Goal: Transaction & Acquisition: Purchase product/service

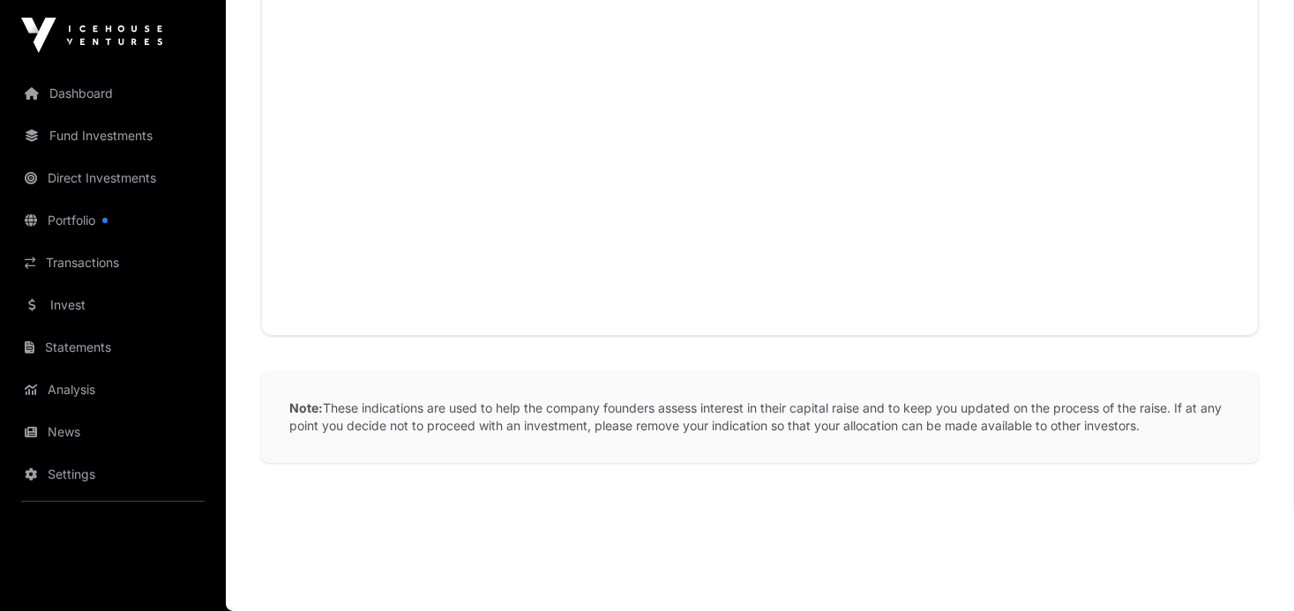
scroll to position [1075, 0]
click at [86, 296] on link "Invest" at bounding box center [113, 305] width 198 height 39
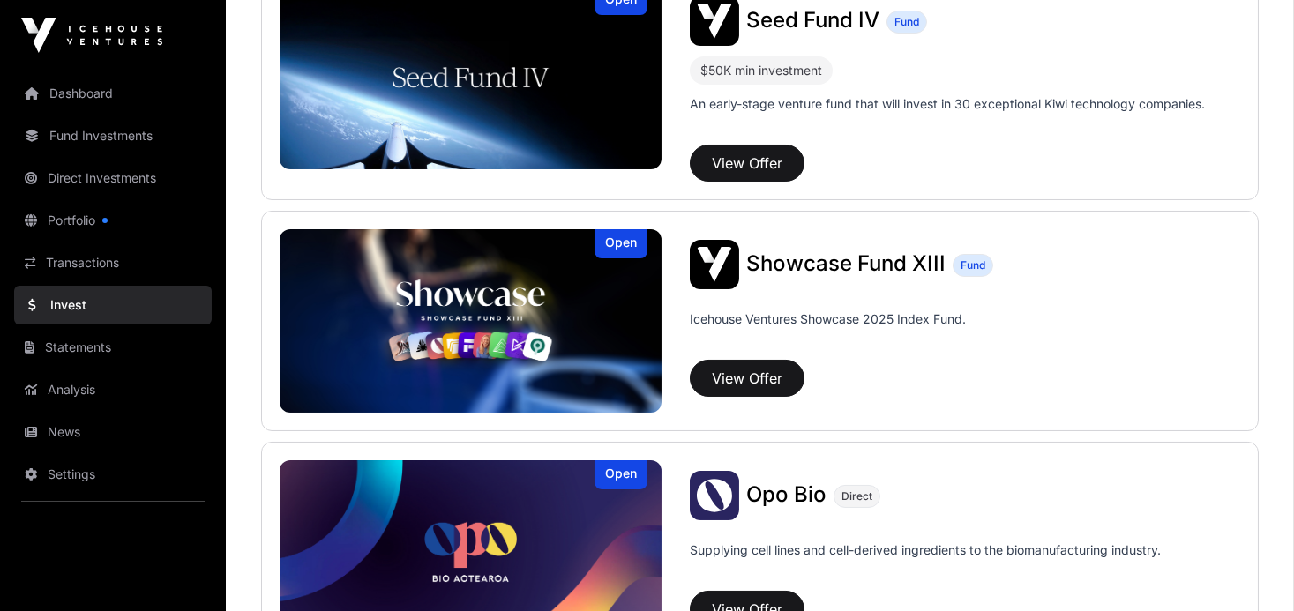
scroll to position [484, 0]
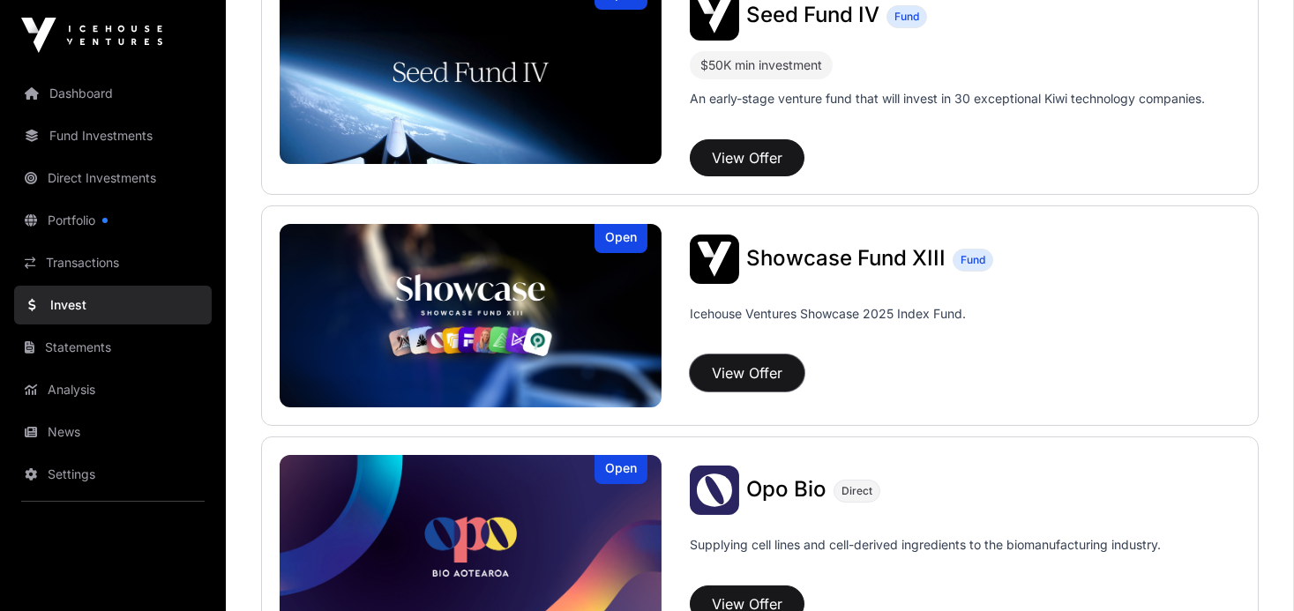
click at [766, 365] on button "View Offer" at bounding box center [747, 373] width 115 height 37
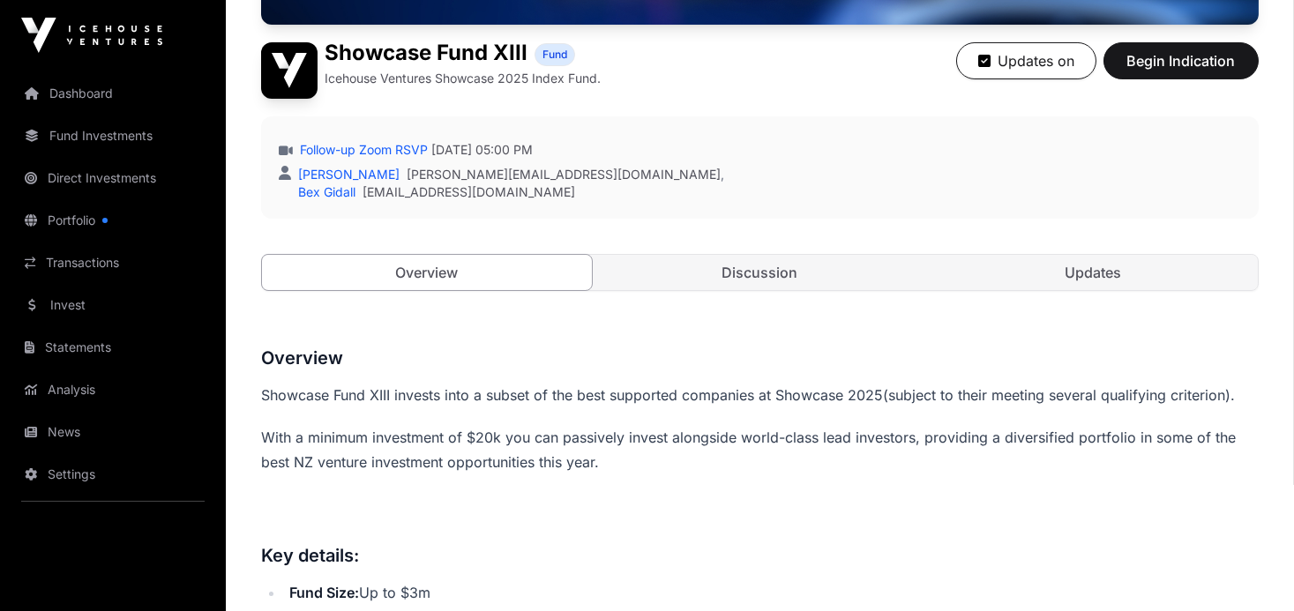
scroll to position [438, 0]
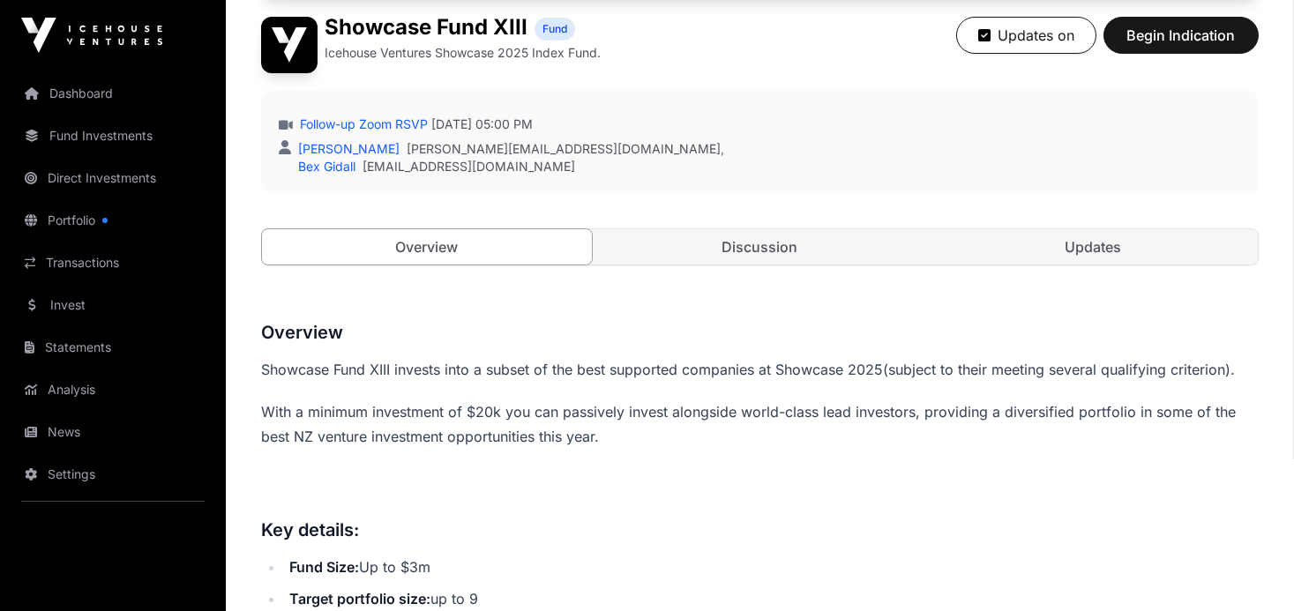
click at [754, 249] on link "Discussion" at bounding box center [761, 246] width 330 height 35
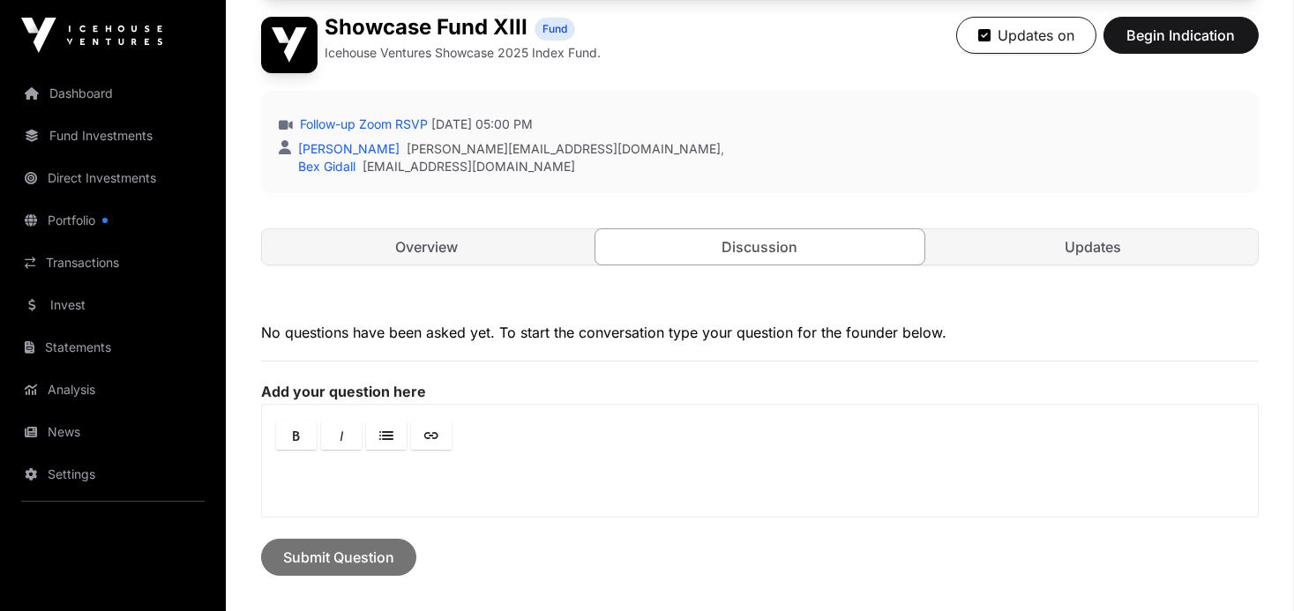
click at [423, 251] on link "Overview" at bounding box center [427, 246] width 330 height 35
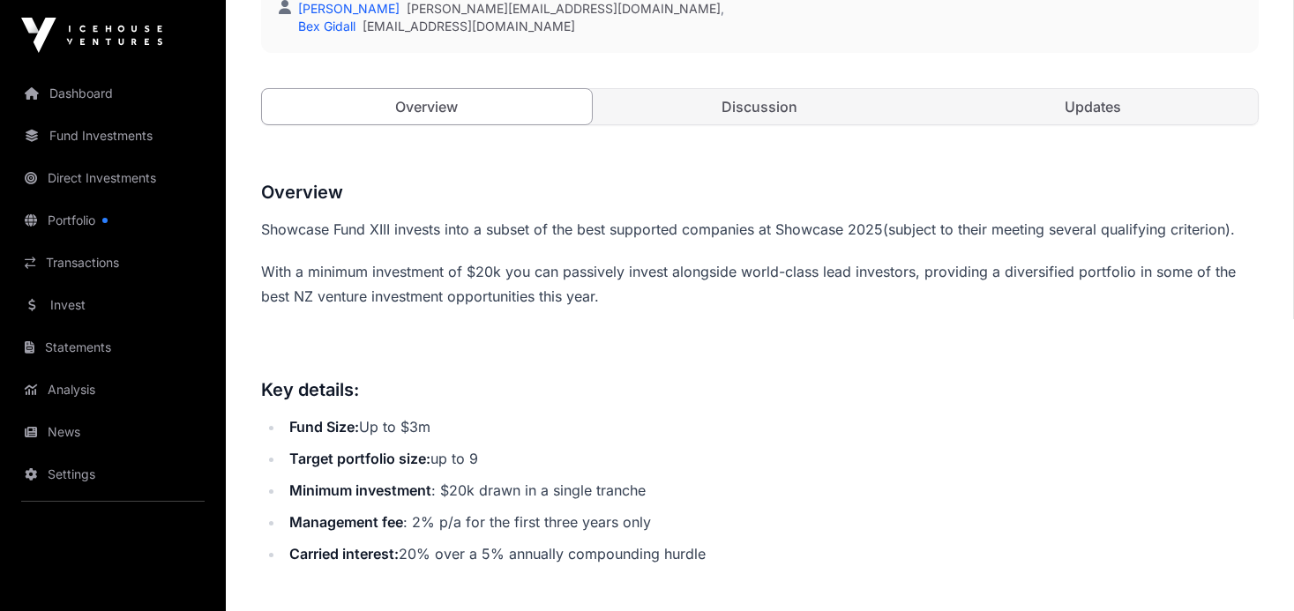
scroll to position [589, 0]
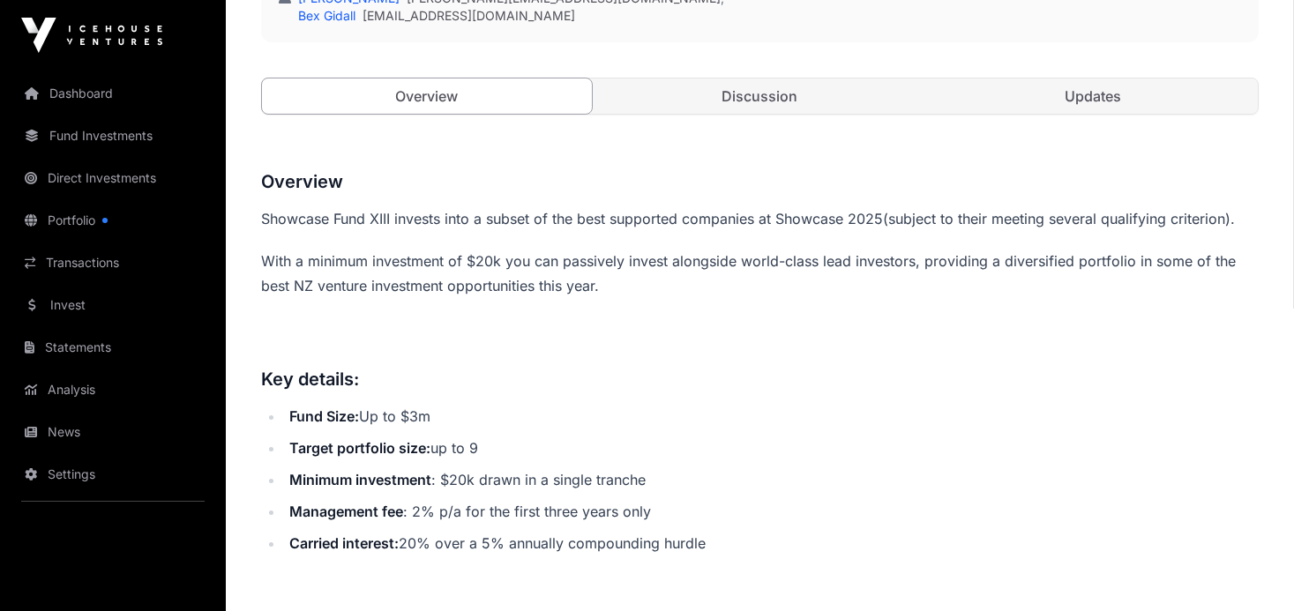
click at [1101, 98] on link "Updates" at bounding box center [1093, 96] width 330 height 35
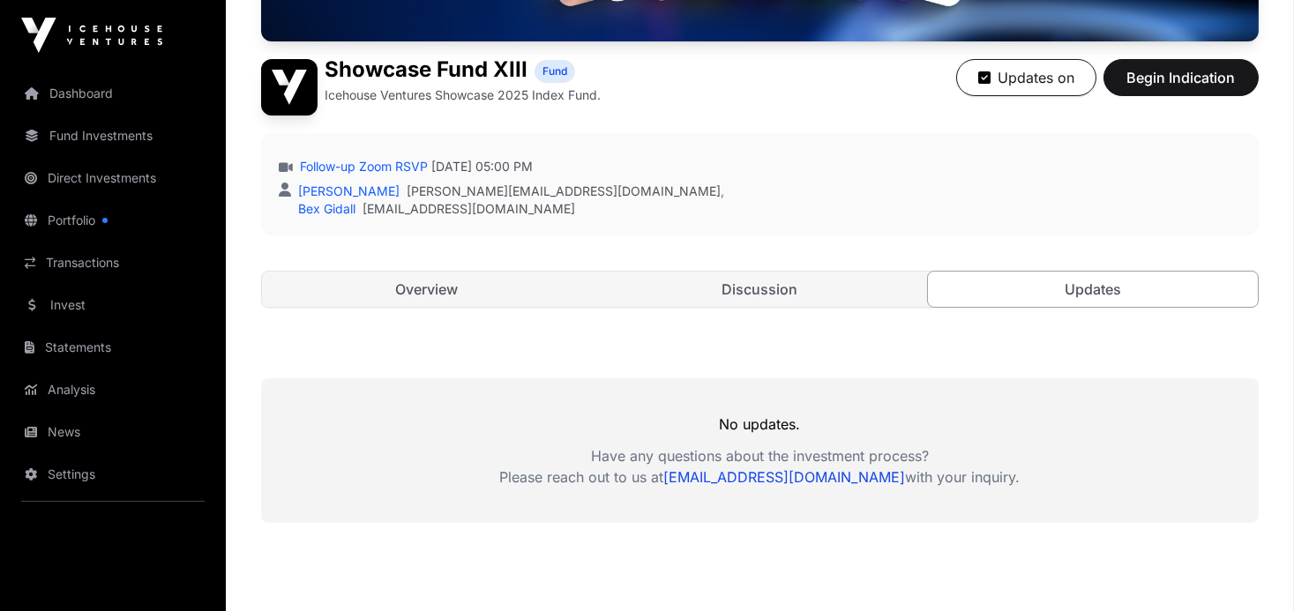
scroll to position [248, 0]
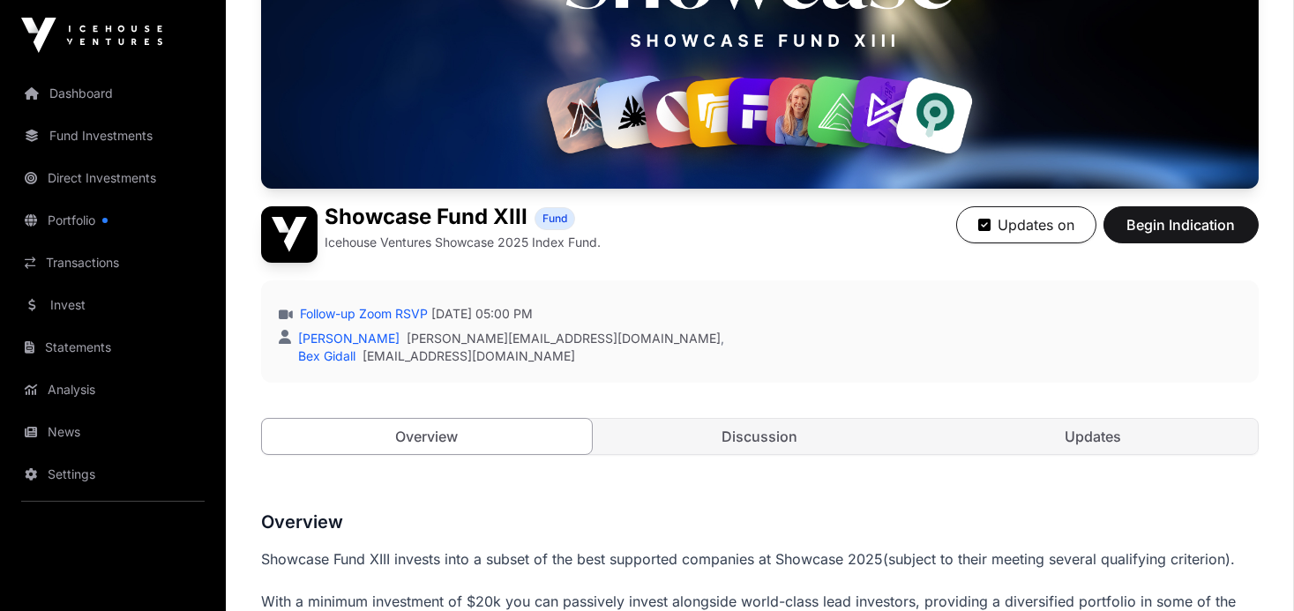
scroll to position [589, 0]
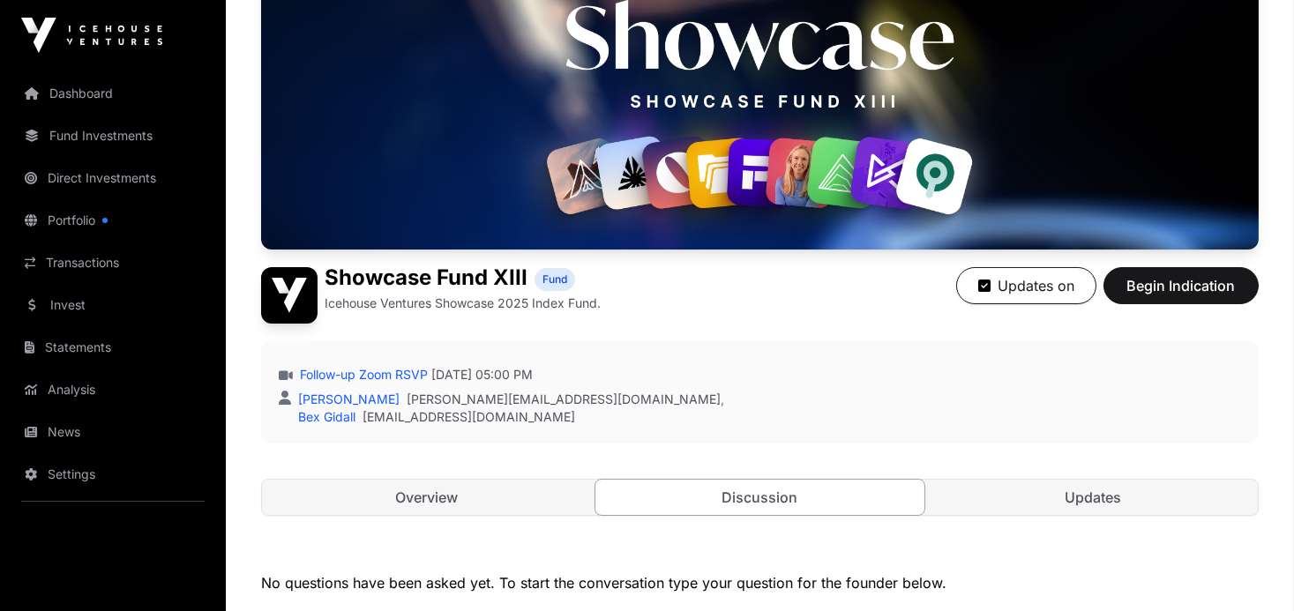
scroll to position [170, 0]
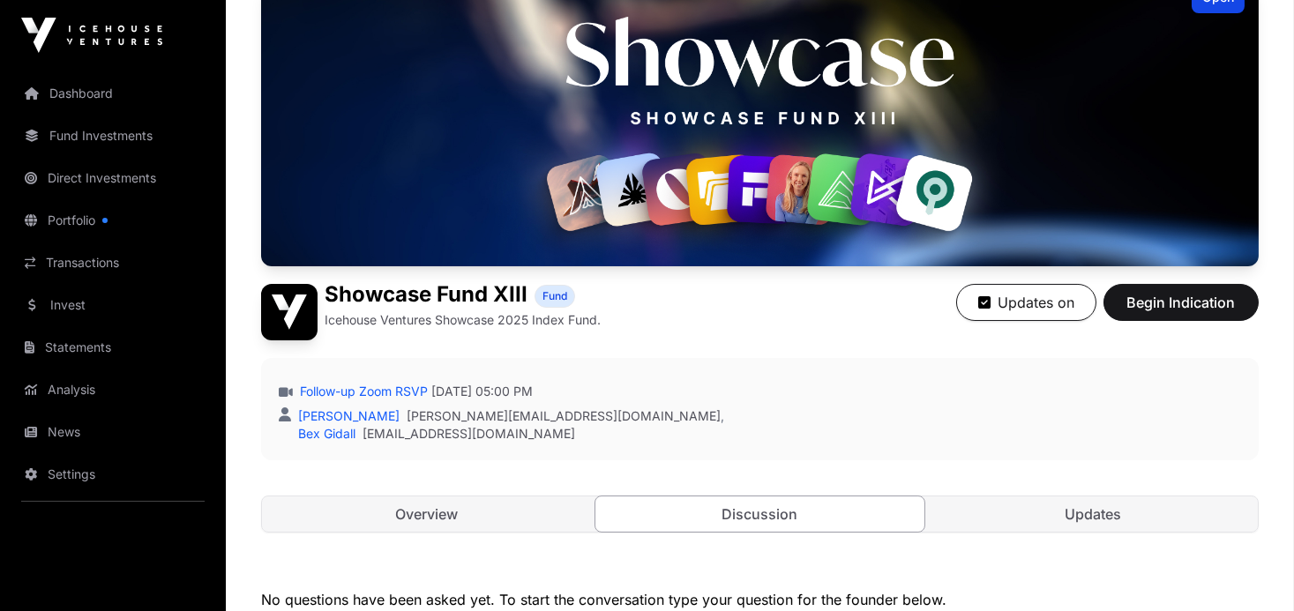
click at [79, 300] on link "Invest" at bounding box center [113, 305] width 198 height 39
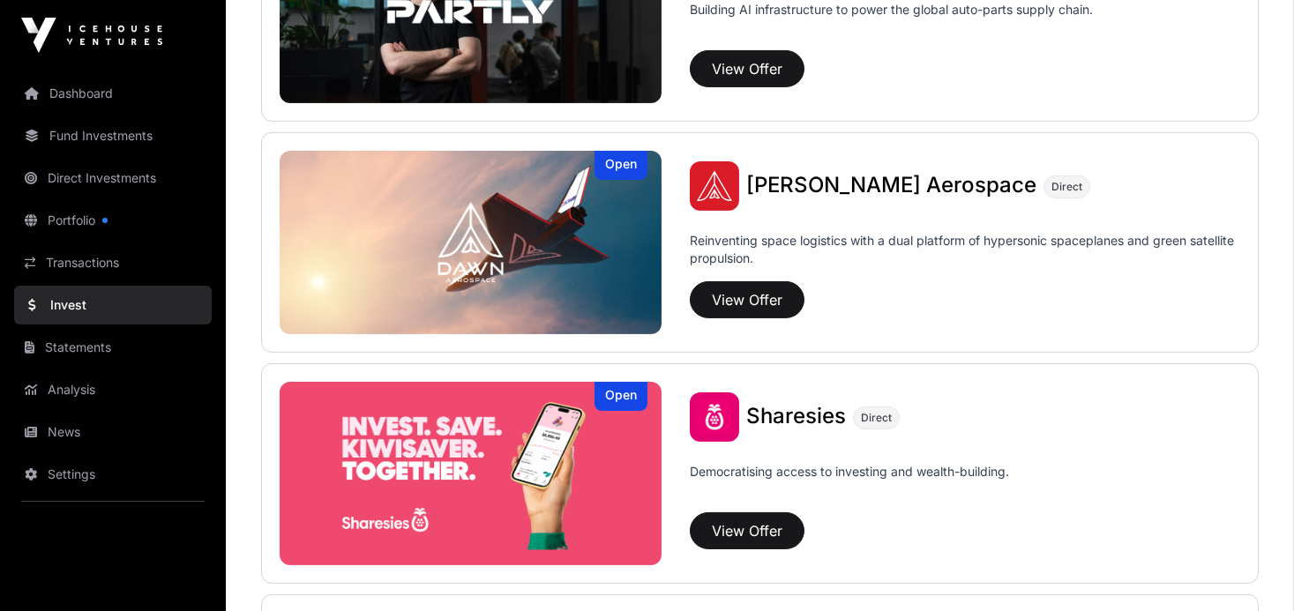
scroll to position [1963, 0]
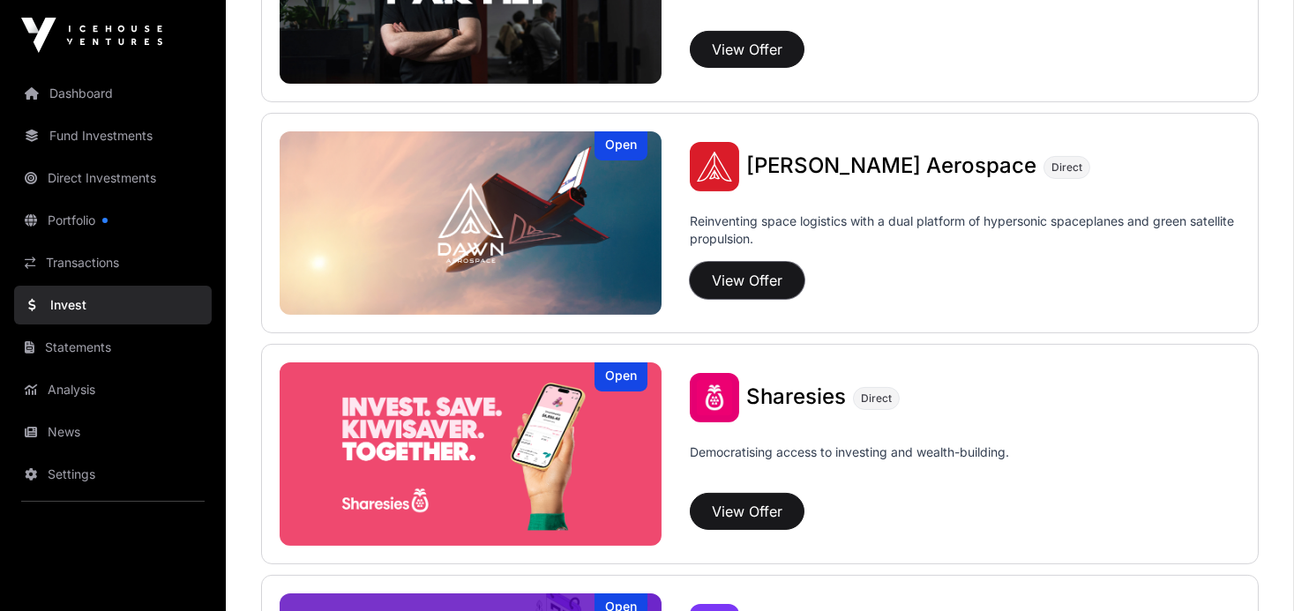
click at [751, 274] on button "View Offer" at bounding box center [747, 280] width 115 height 37
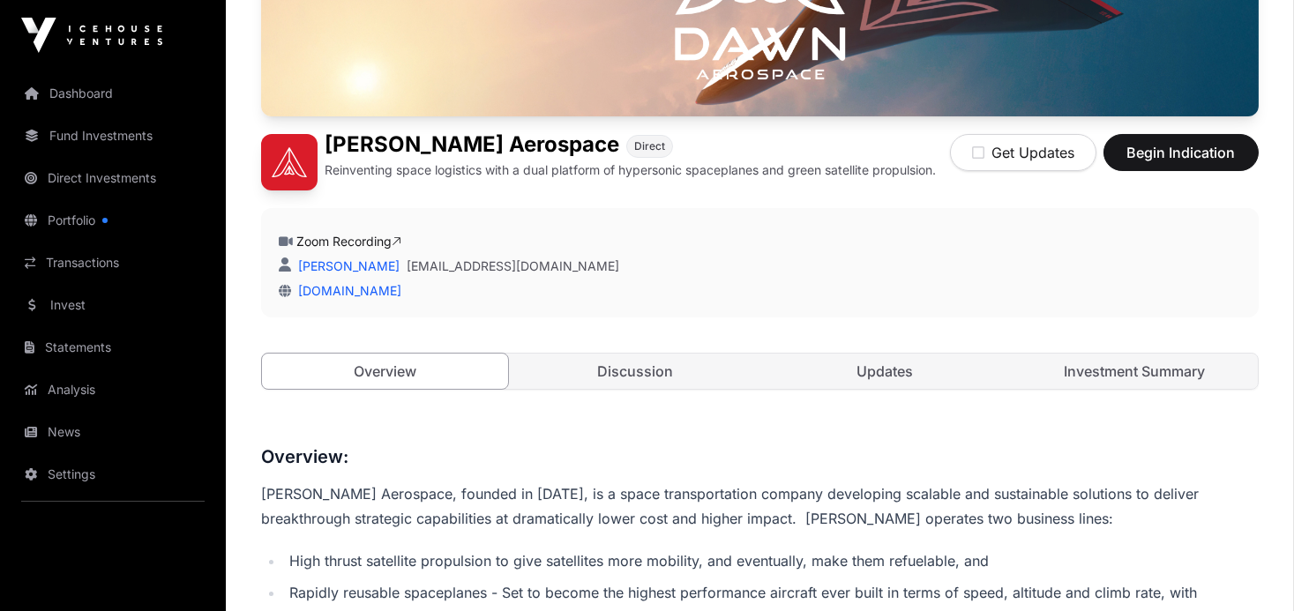
scroll to position [353, 0]
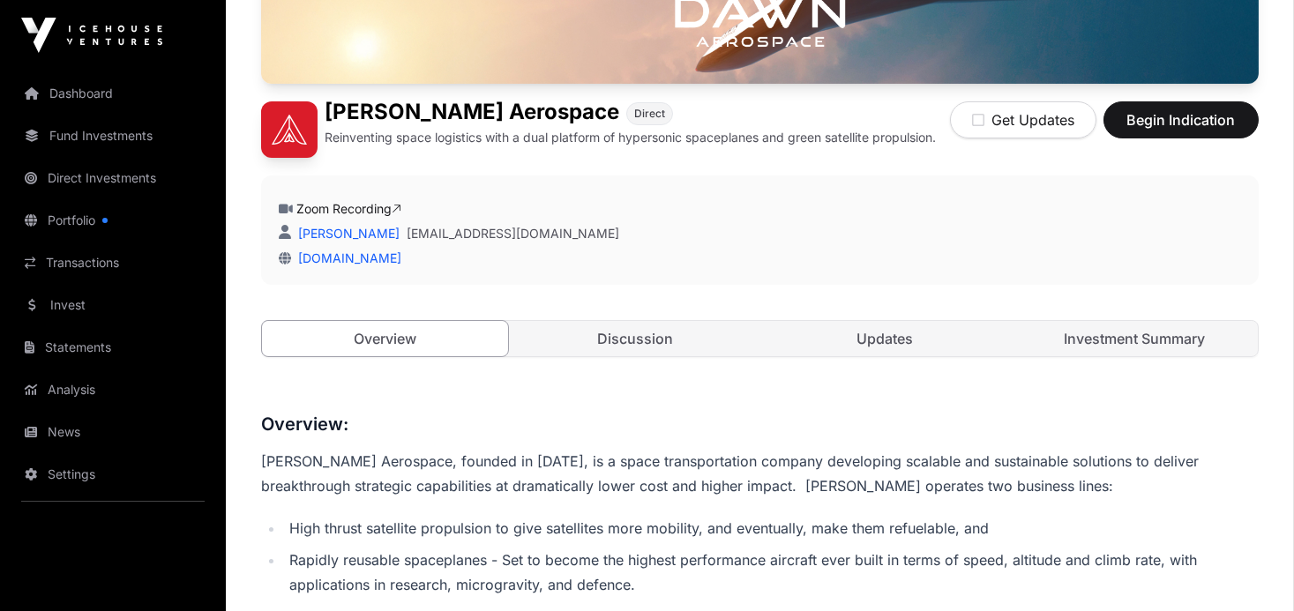
click at [634, 345] on link "Discussion" at bounding box center [635, 338] width 246 height 35
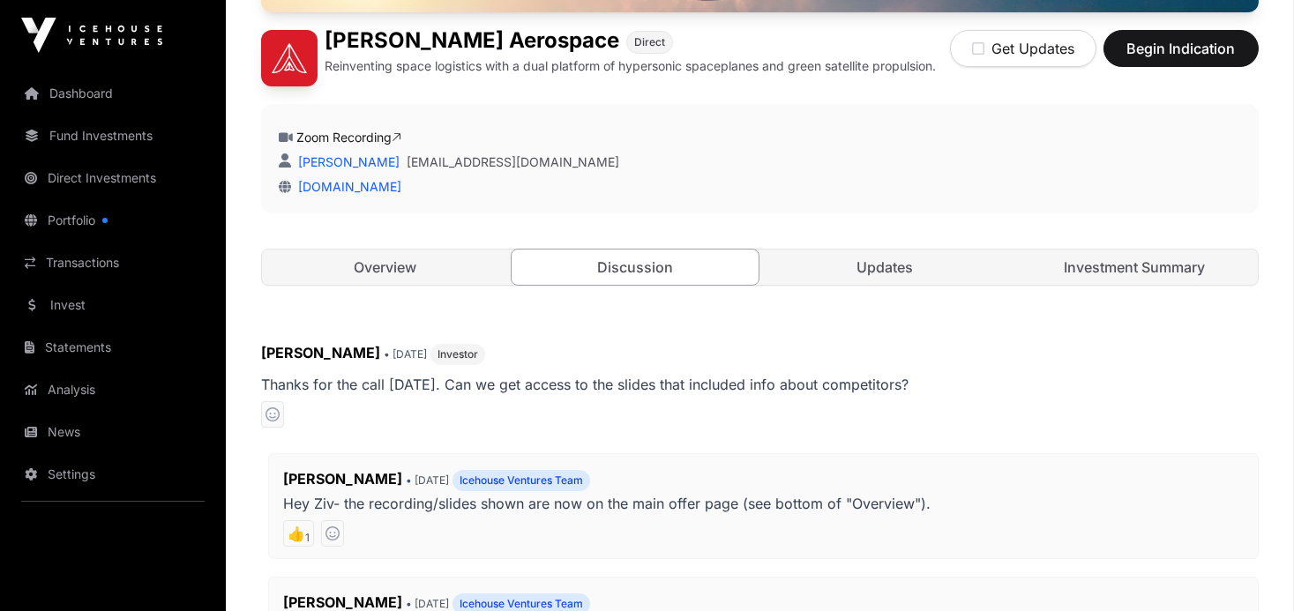
scroll to position [423, 0]
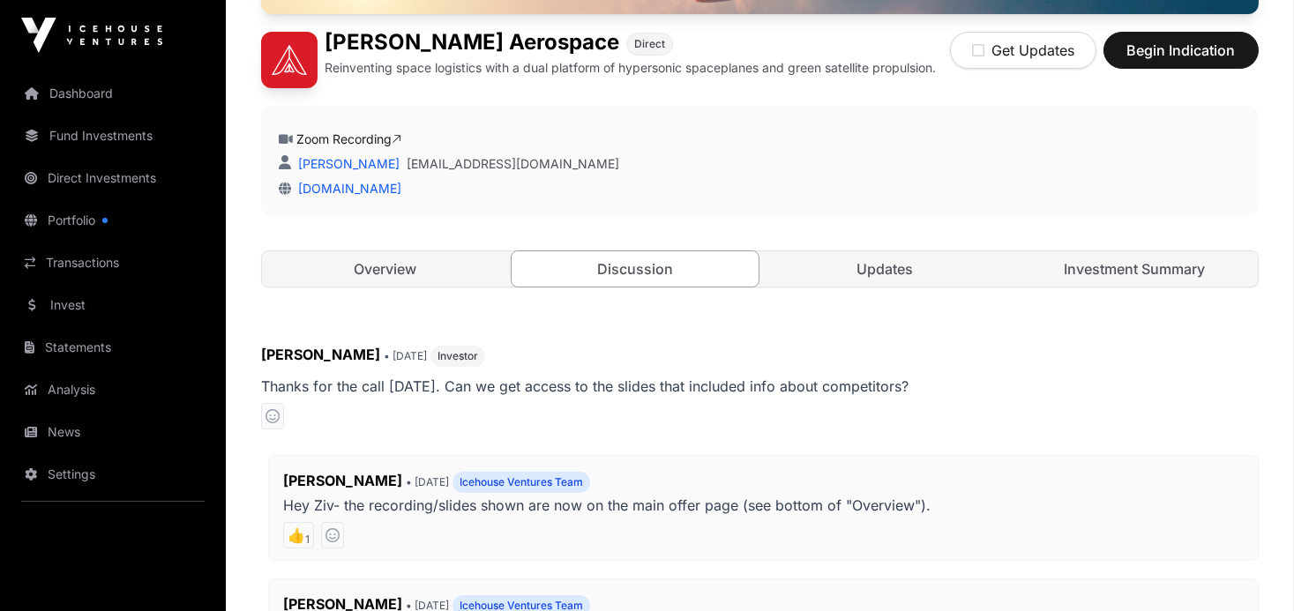
click at [882, 266] on link "Updates" at bounding box center [885, 268] width 246 height 35
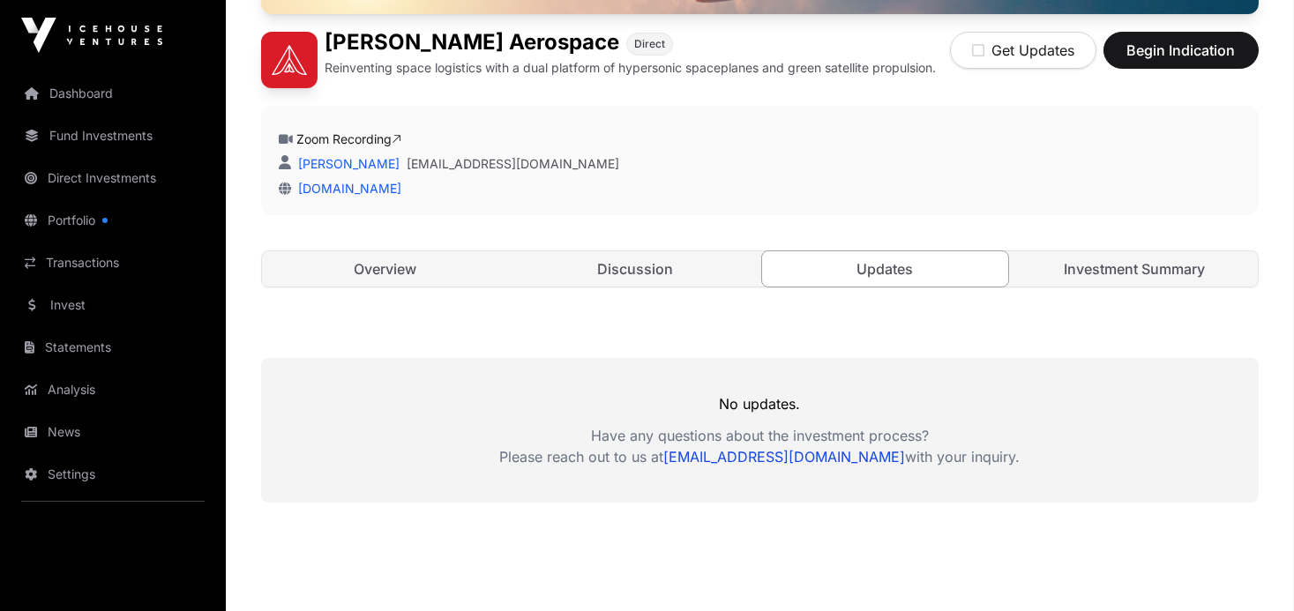
click at [1102, 266] on link "Investment Summary" at bounding box center [1135, 268] width 246 height 35
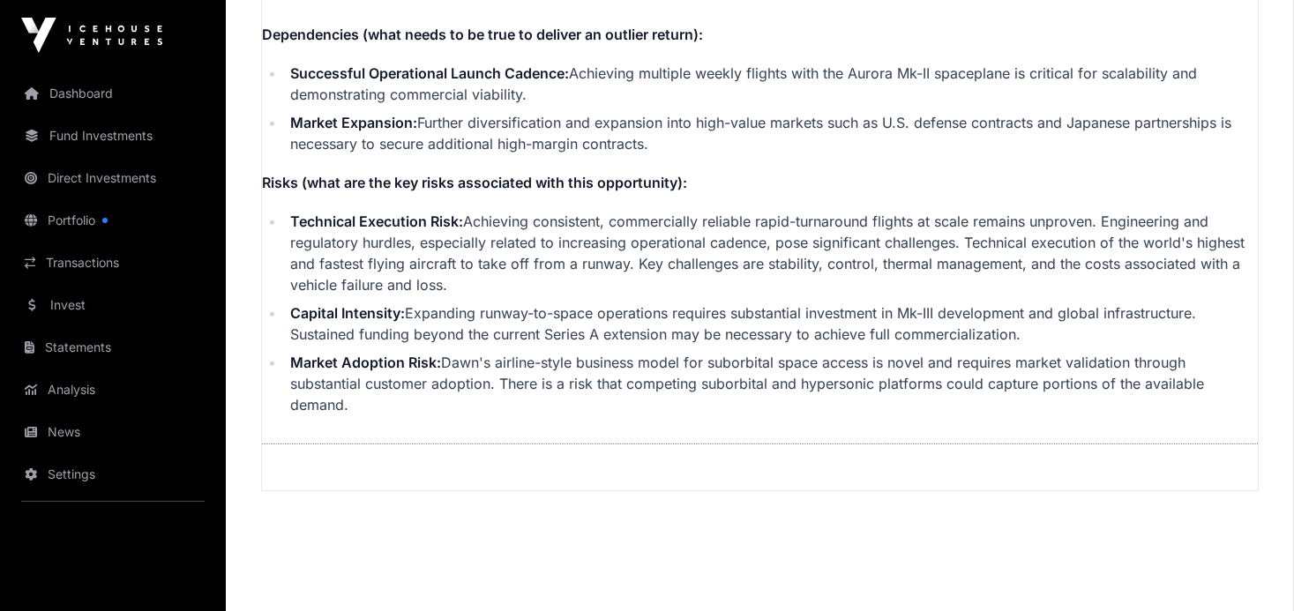
scroll to position [4168, 0]
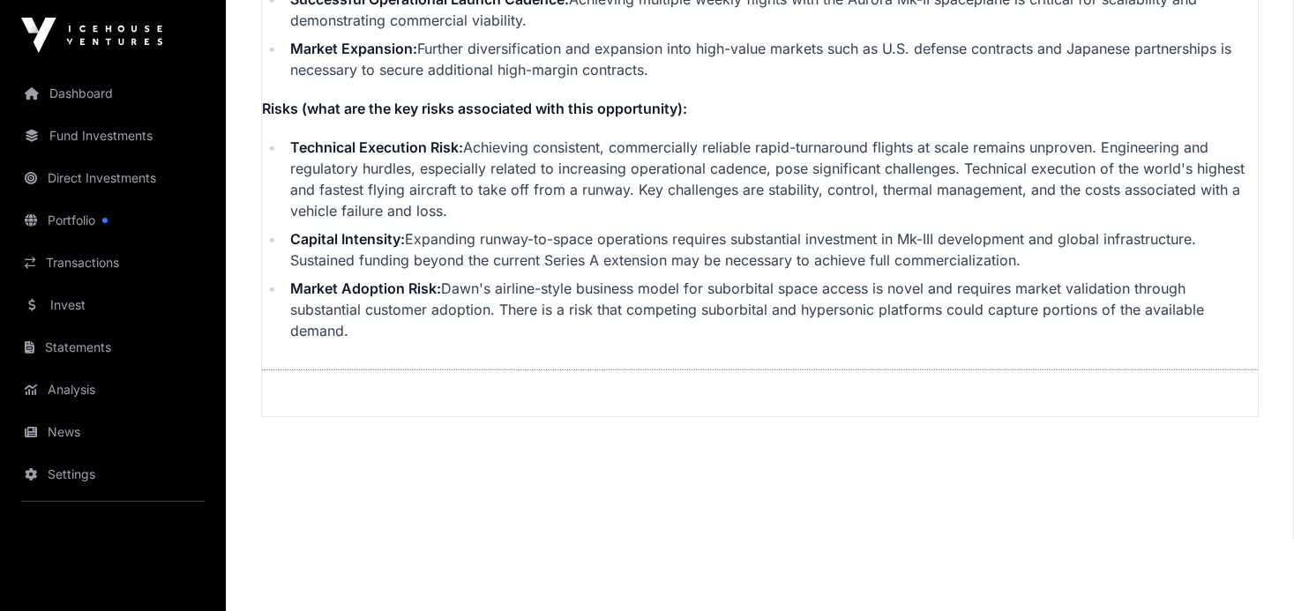
click at [72, 221] on link "Portfolio" at bounding box center [113, 220] width 198 height 39
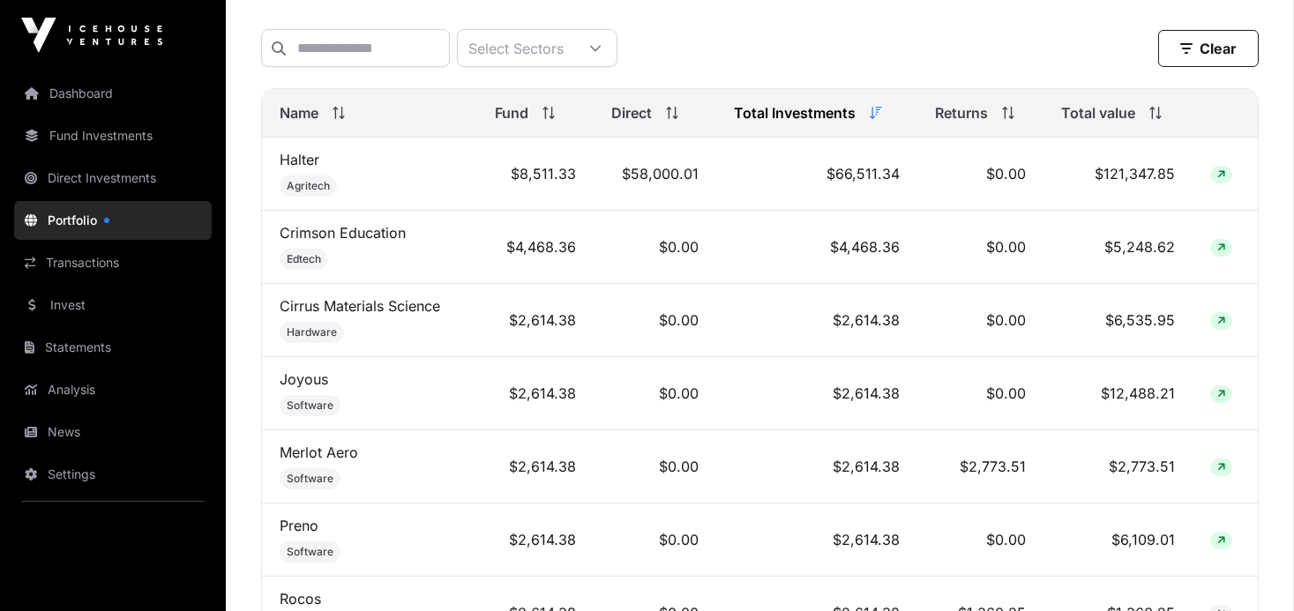
scroll to position [745, 0]
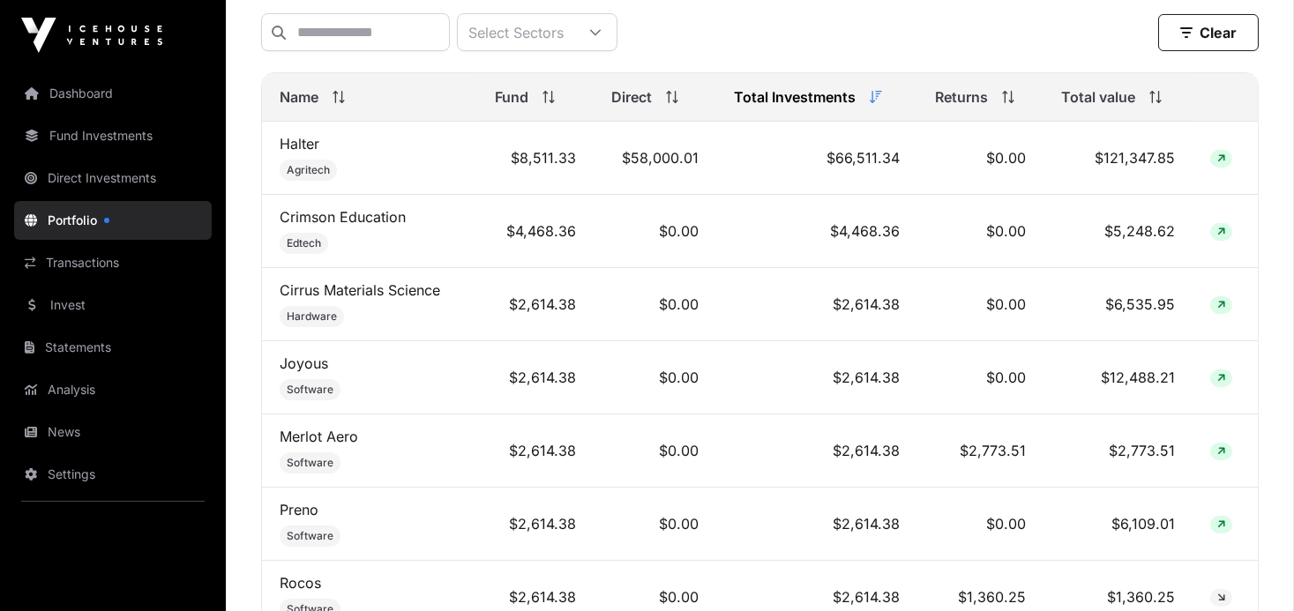
click at [129, 183] on link "Direct Investments" at bounding box center [113, 178] width 198 height 39
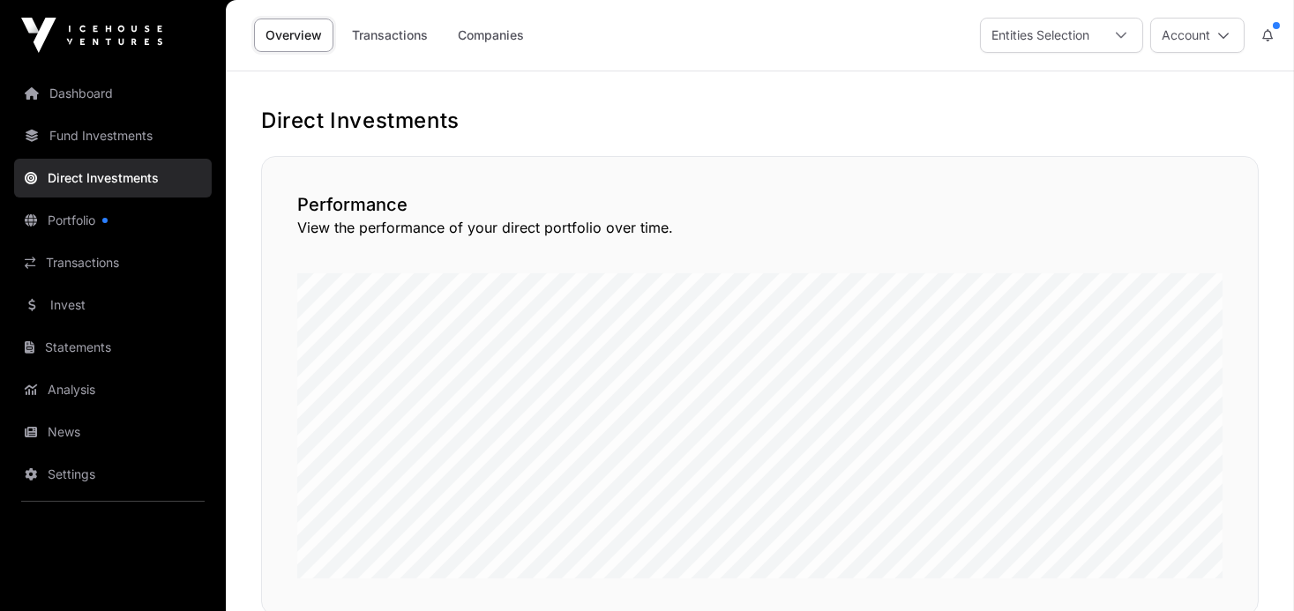
click at [89, 137] on link "Fund Investments" at bounding box center [113, 135] width 198 height 39
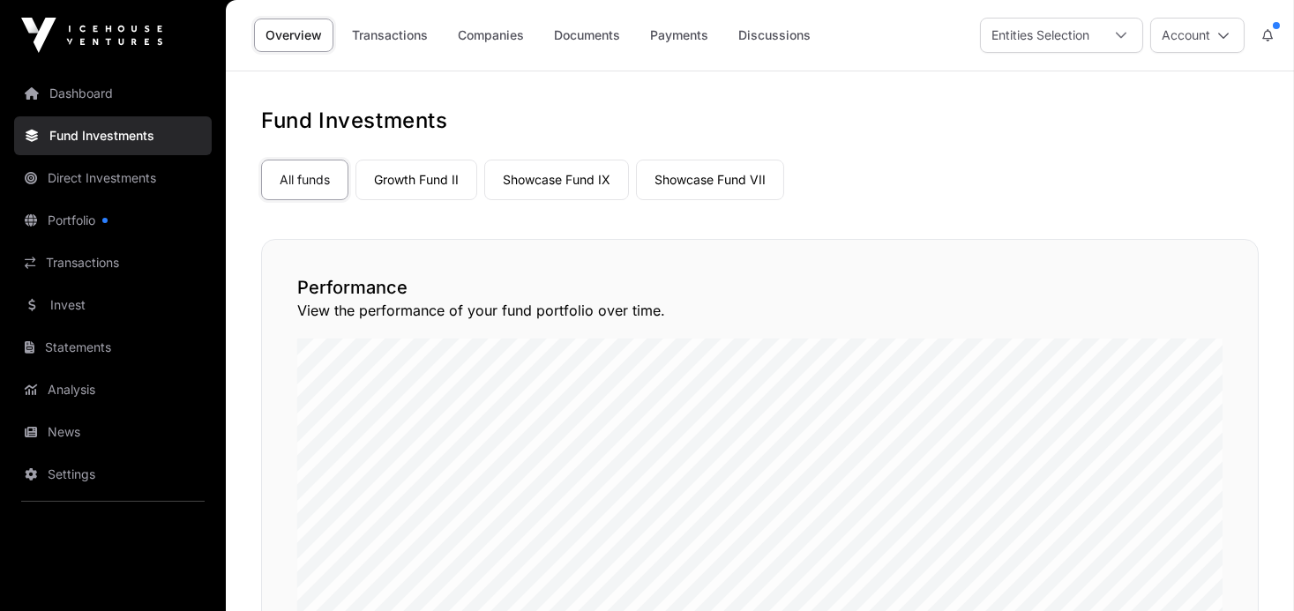
click at [89, 215] on link "Portfolio" at bounding box center [113, 220] width 198 height 39
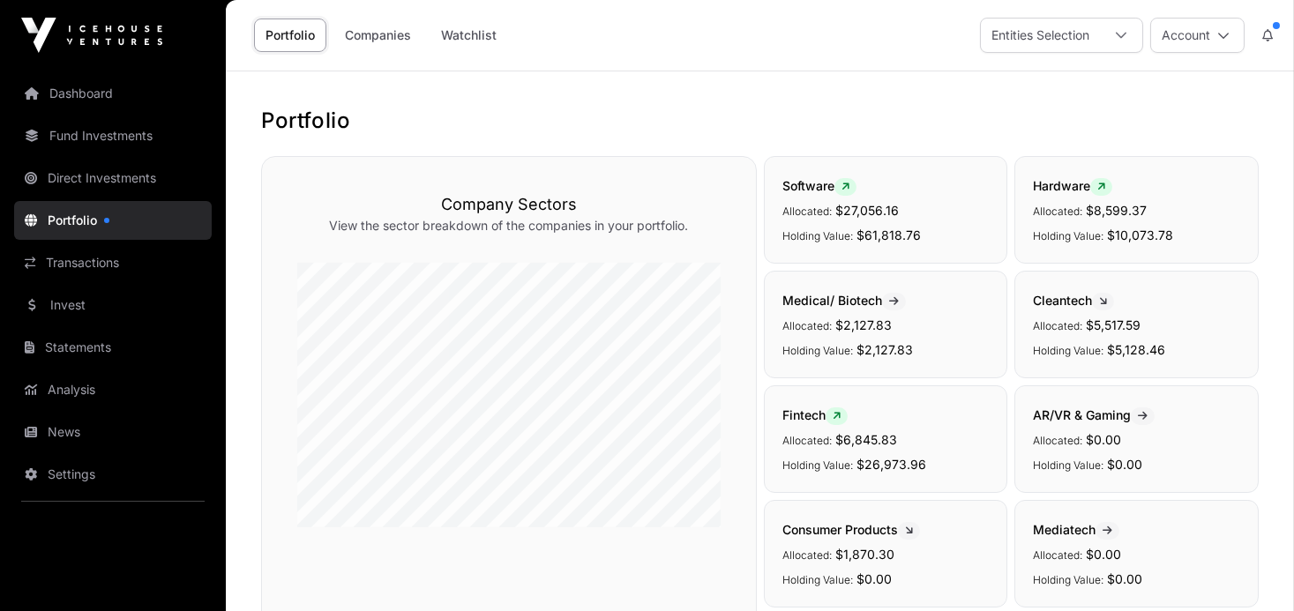
click at [94, 133] on link "Fund Investments" at bounding box center [113, 135] width 198 height 39
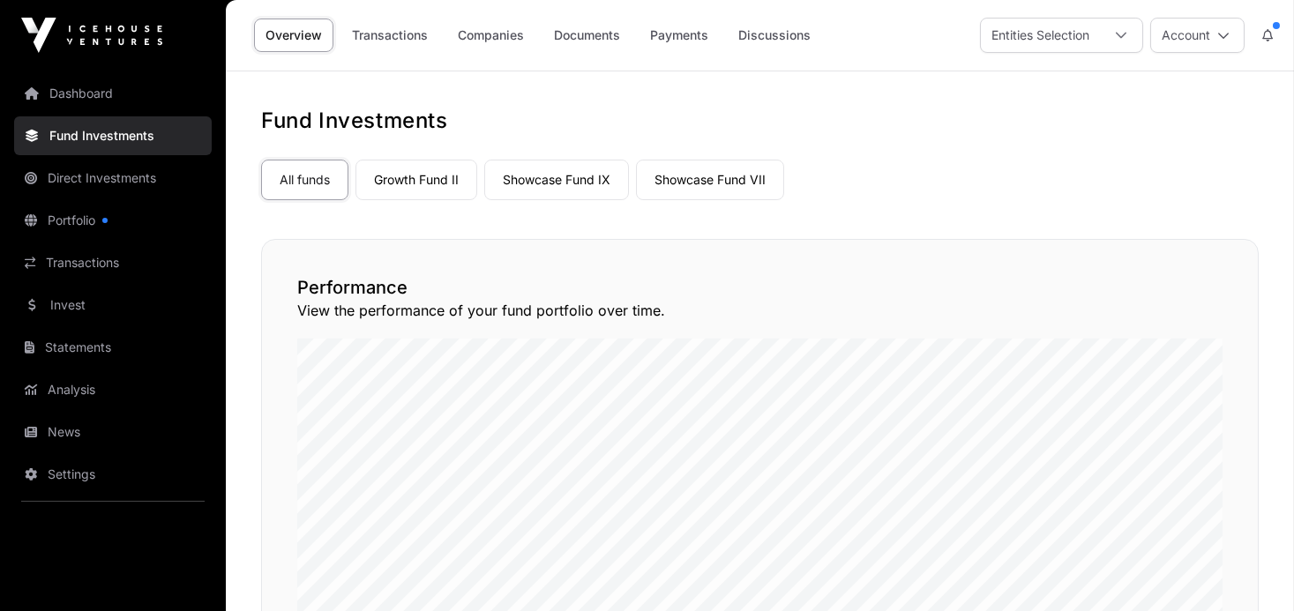
click at [409, 33] on link "Transactions" at bounding box center [390, 36] width 99 height 34
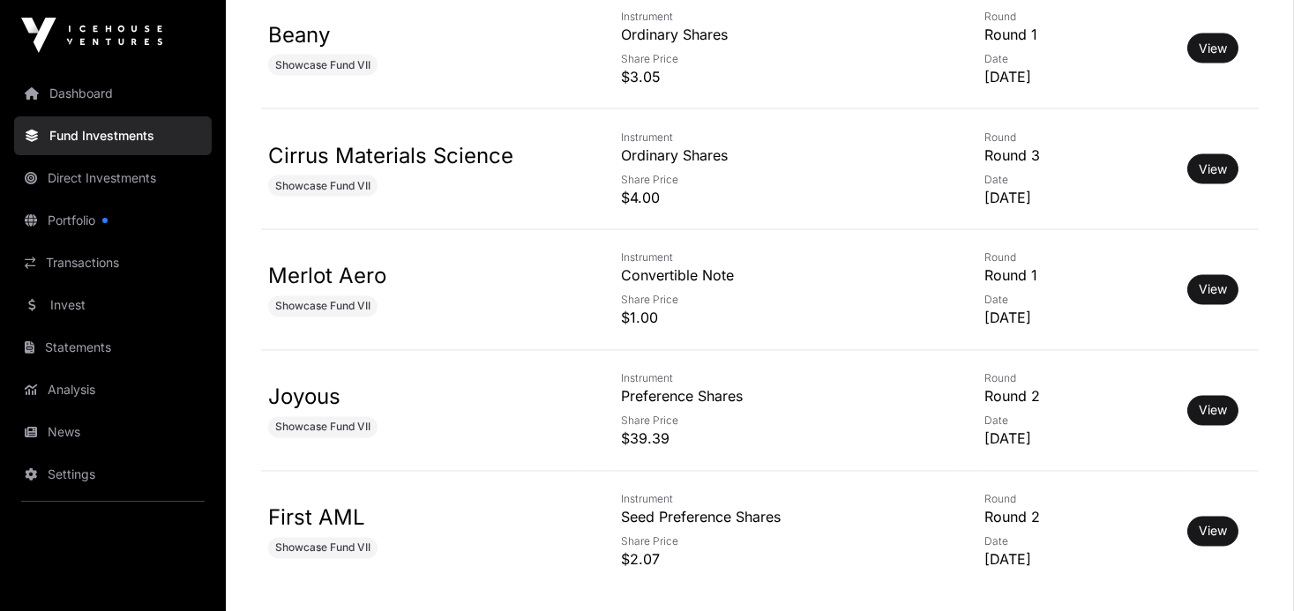
scroll to position [11811, 0]
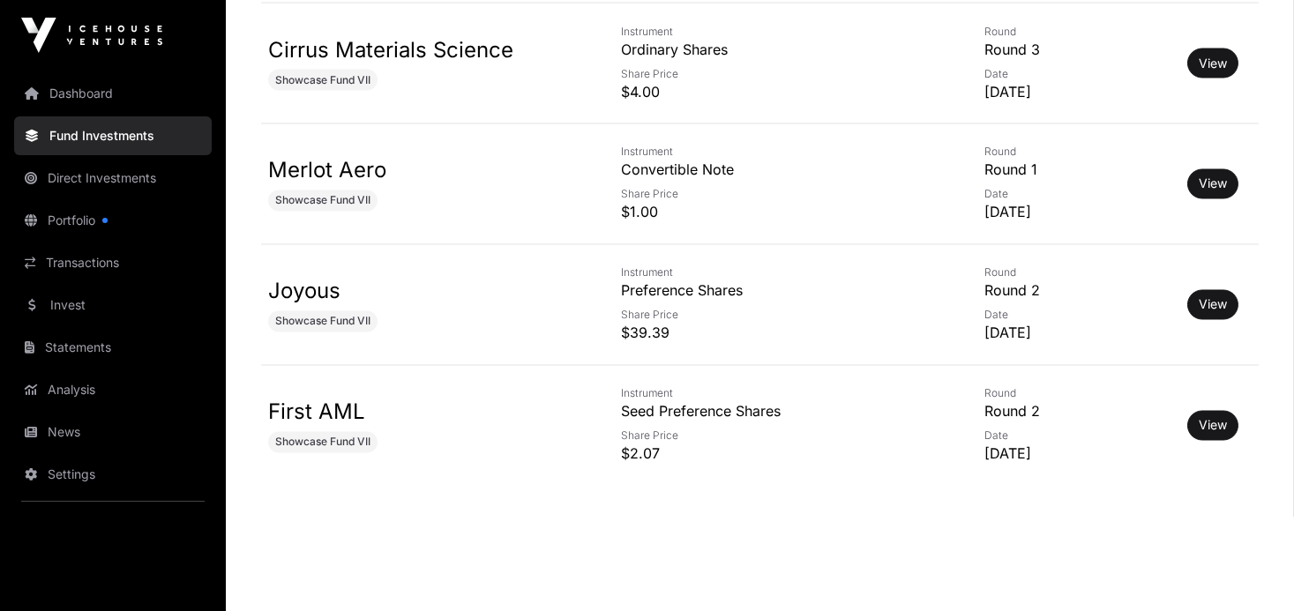
click at [85, 302] on link "Invest" at bounding box center [113, 305] width 198 height 39
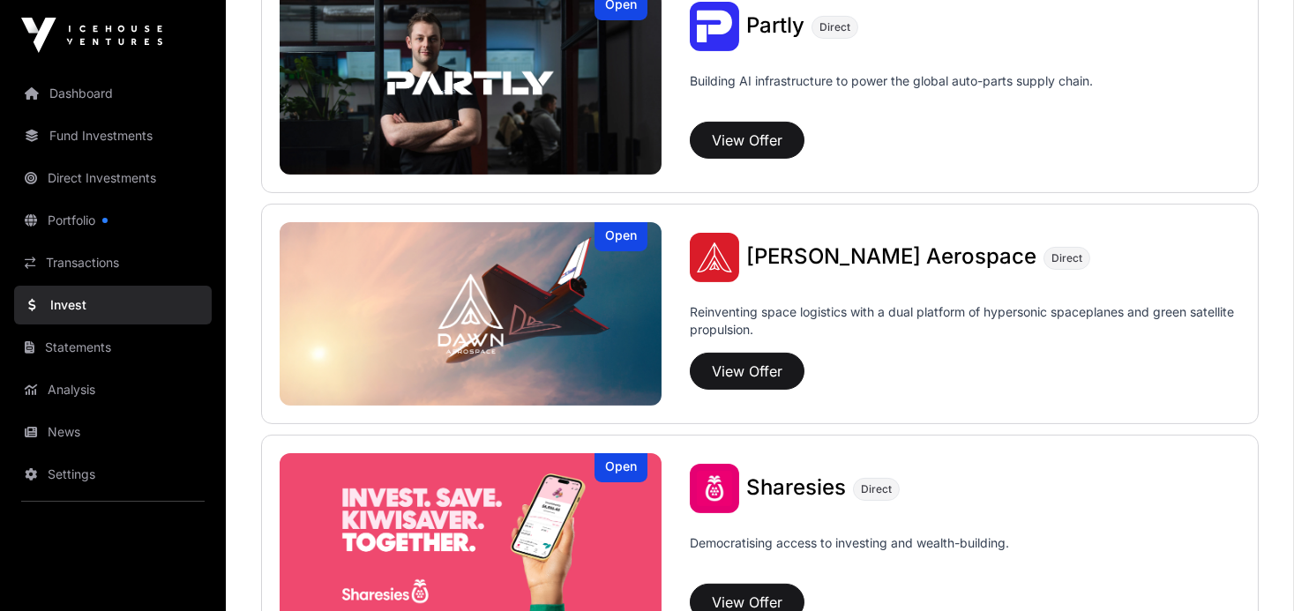
scroll to position [1910, 0]
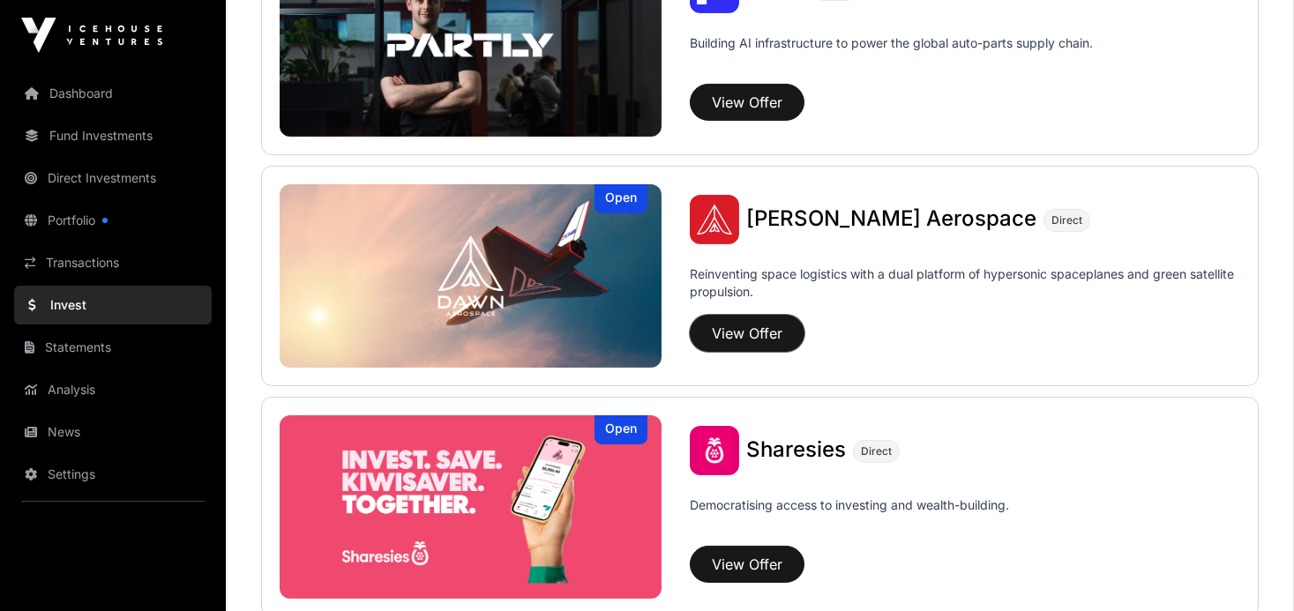
click at [736, 322] on button "View Offer" at bounding box center [747, 333] width 115 height 37
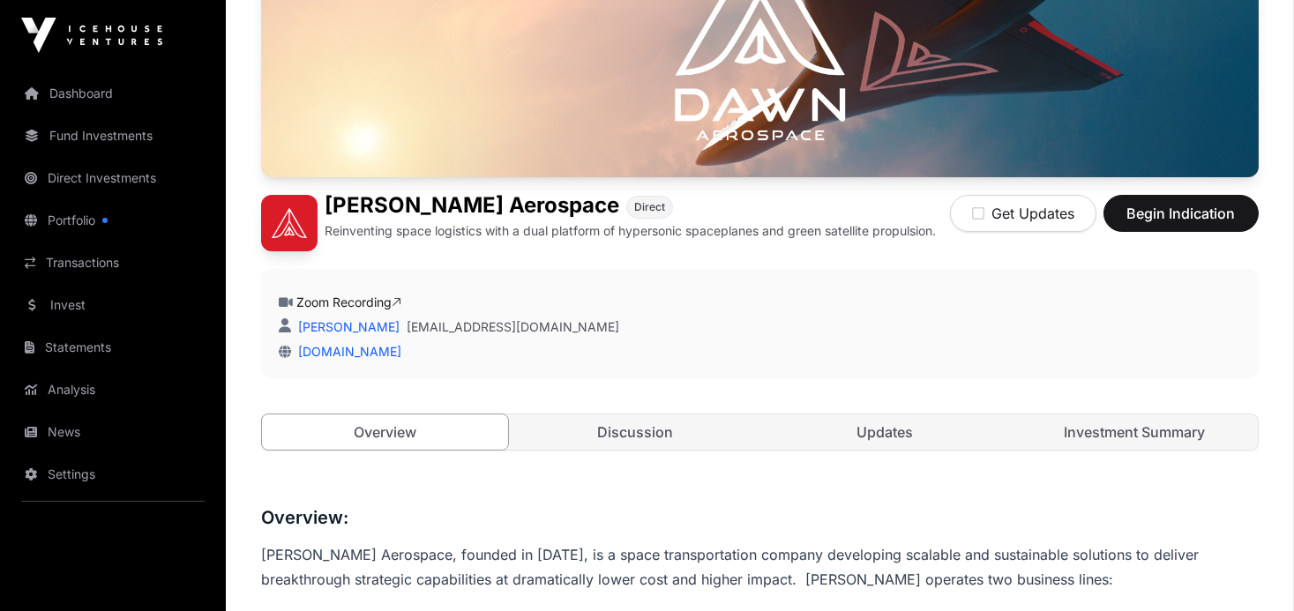
scroll to position [266, 0]
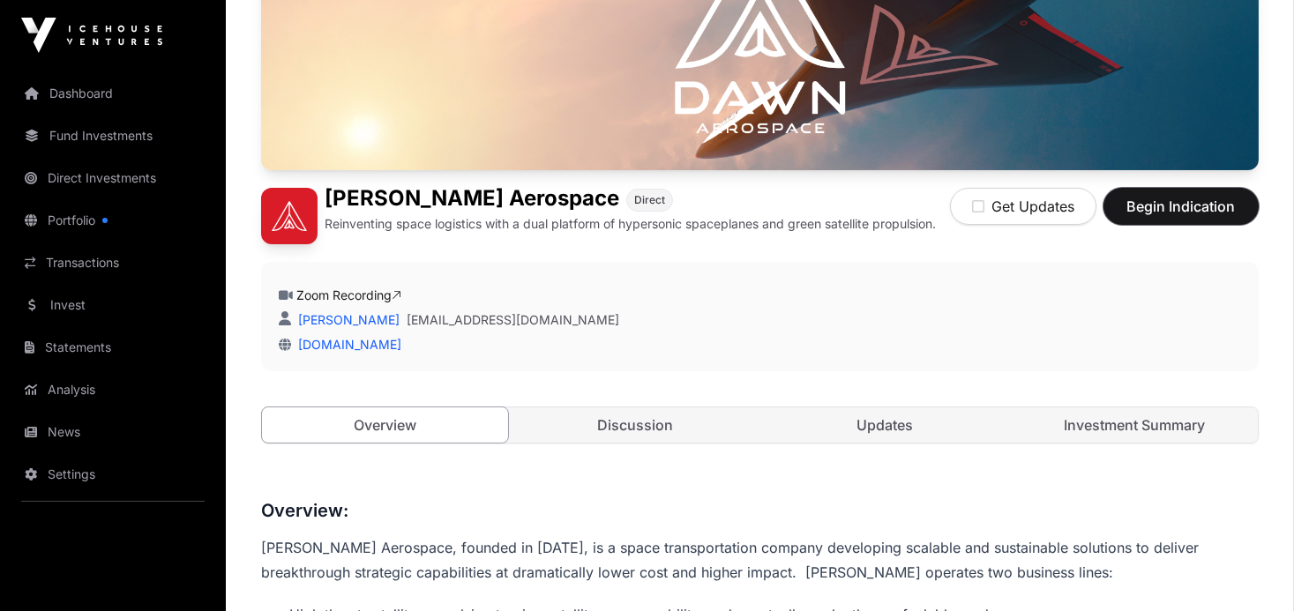
click at [1163, 209] on span "Begin Indication" at bounding box center [1181, 206] width 111 height 21
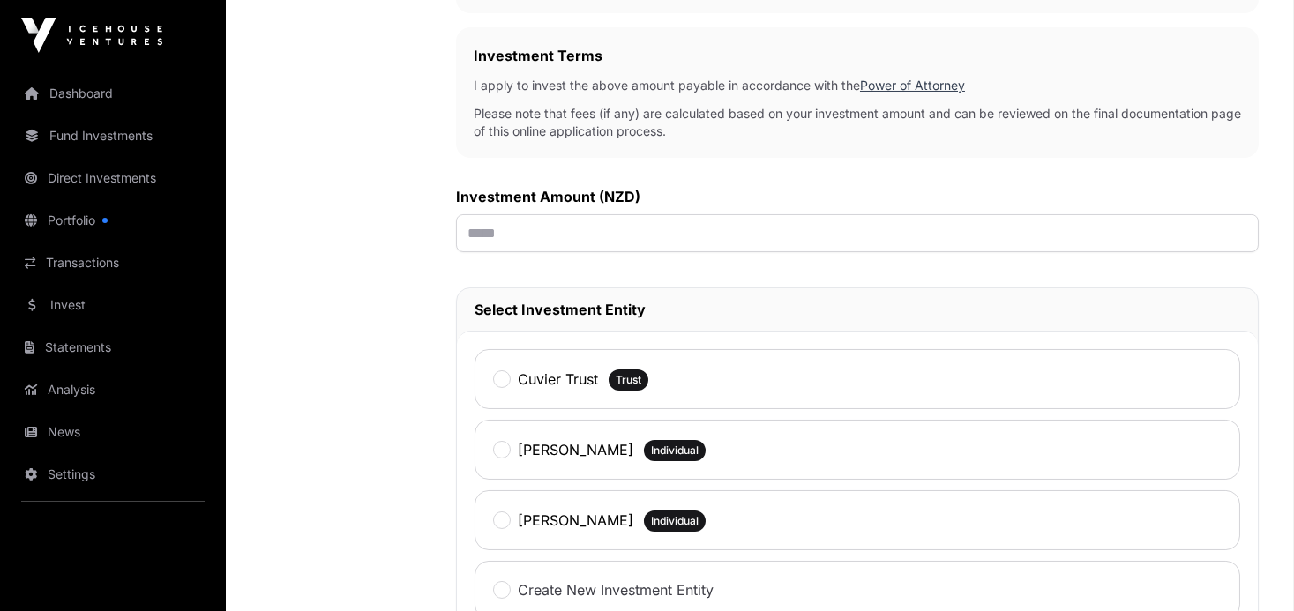
scroll to position [540, 0]
click at [514, 379] on div "Cuvier Trust" at bounding box center [545, 377] width 105 height 23
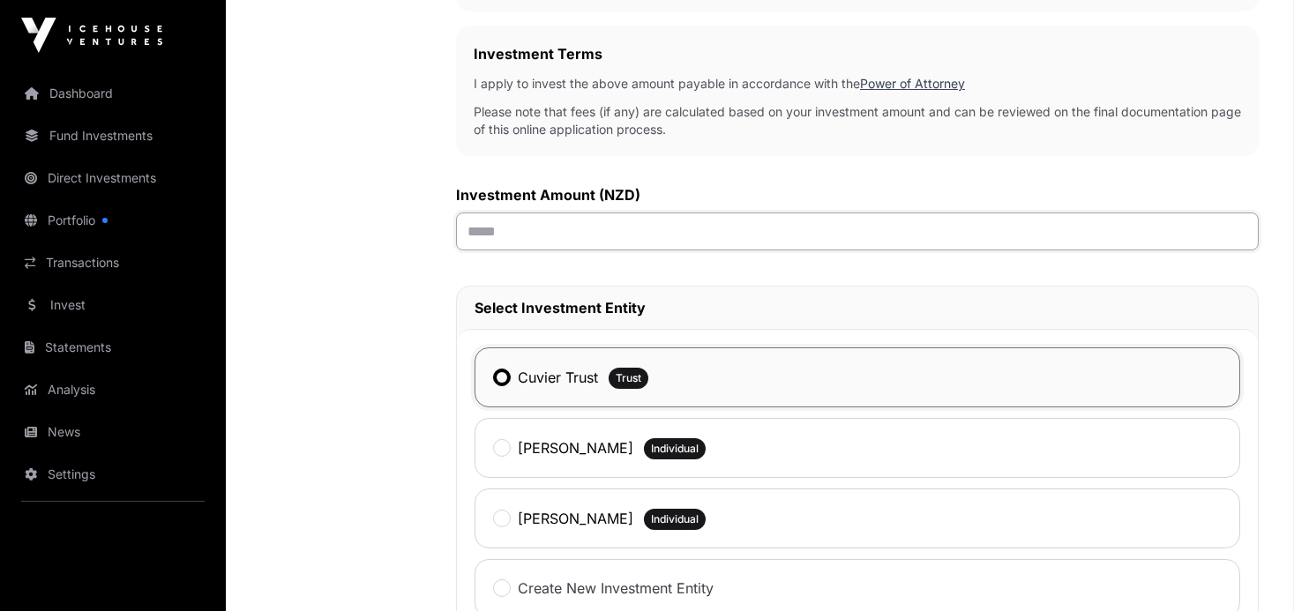
click at [534, 227] on input "text" at bounding box center [857, 232] width 803 height 38
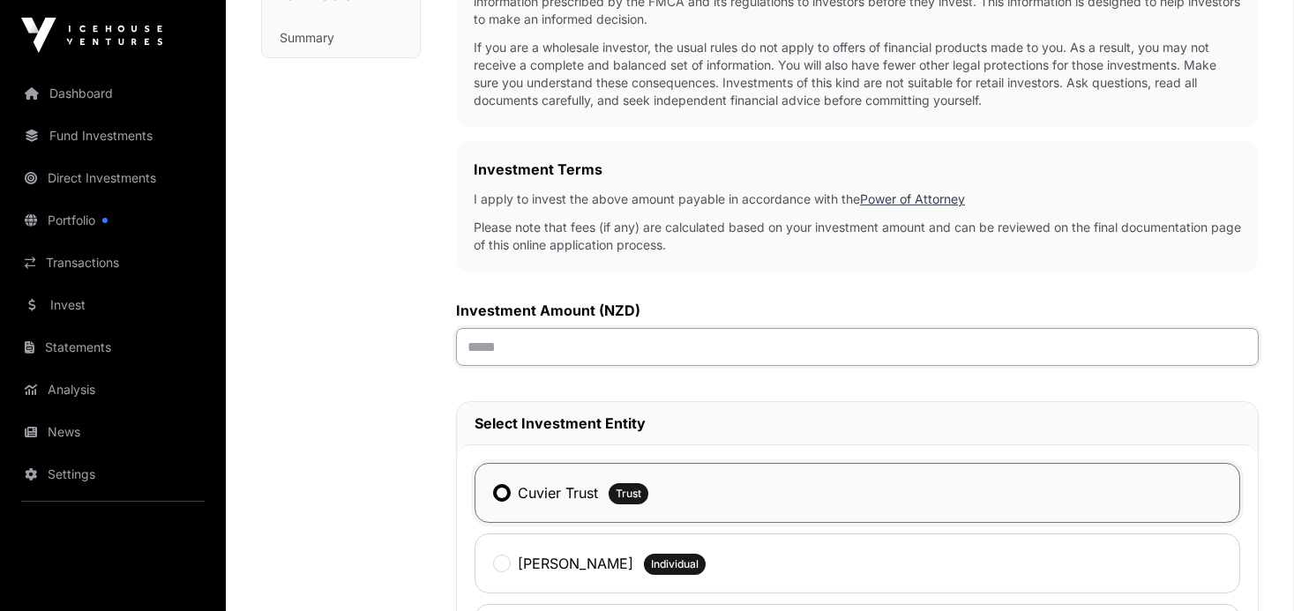
scroll to position [416, 0]
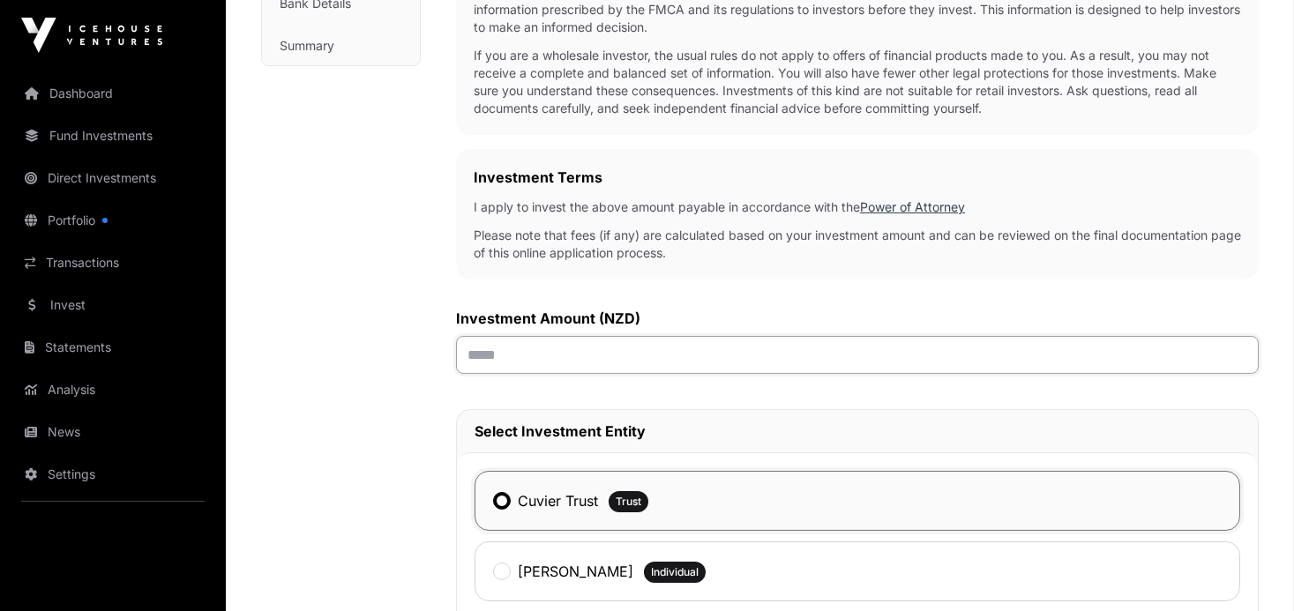
click at [529, 354] on input "text" at bounding box center [857, 355] width 803 height 38
type input "******"
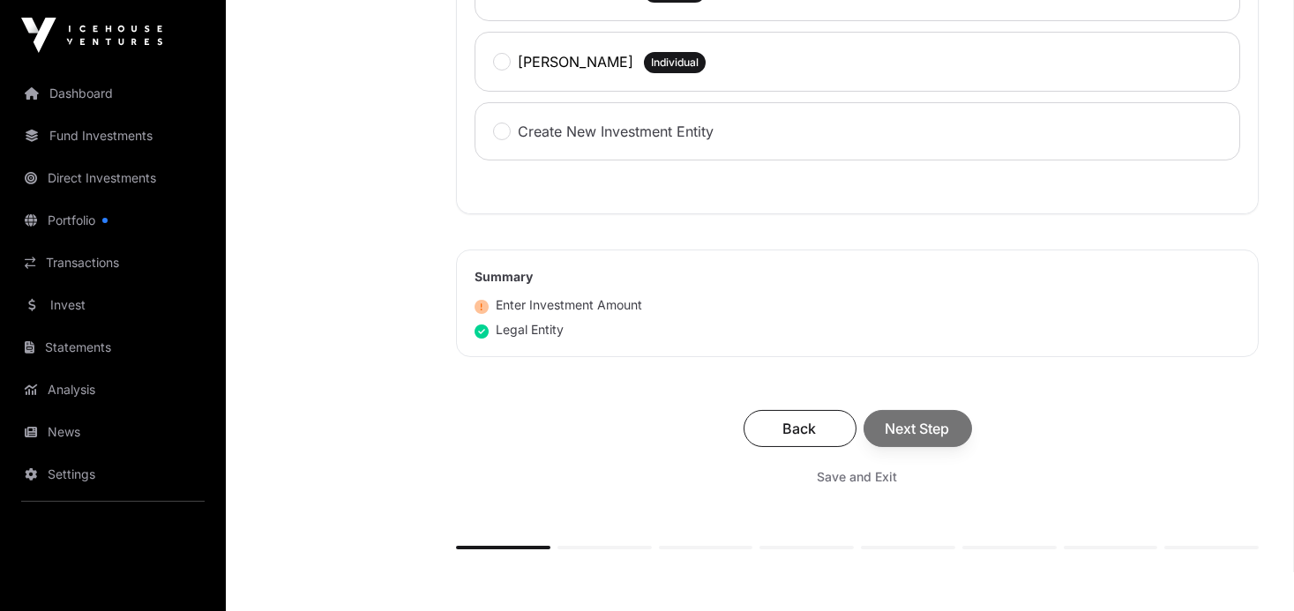
scroll to position [1009, 0]
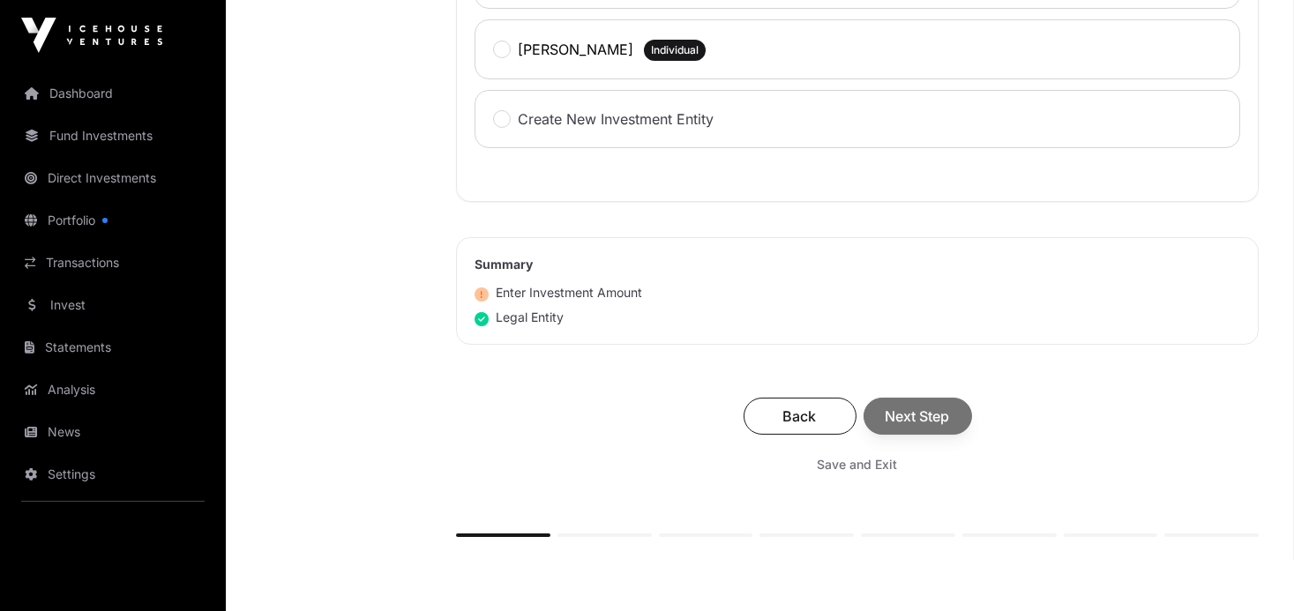
click at [899, 404] on div "Back Next Step" at bounding box center [858, 416] width 768 height 37
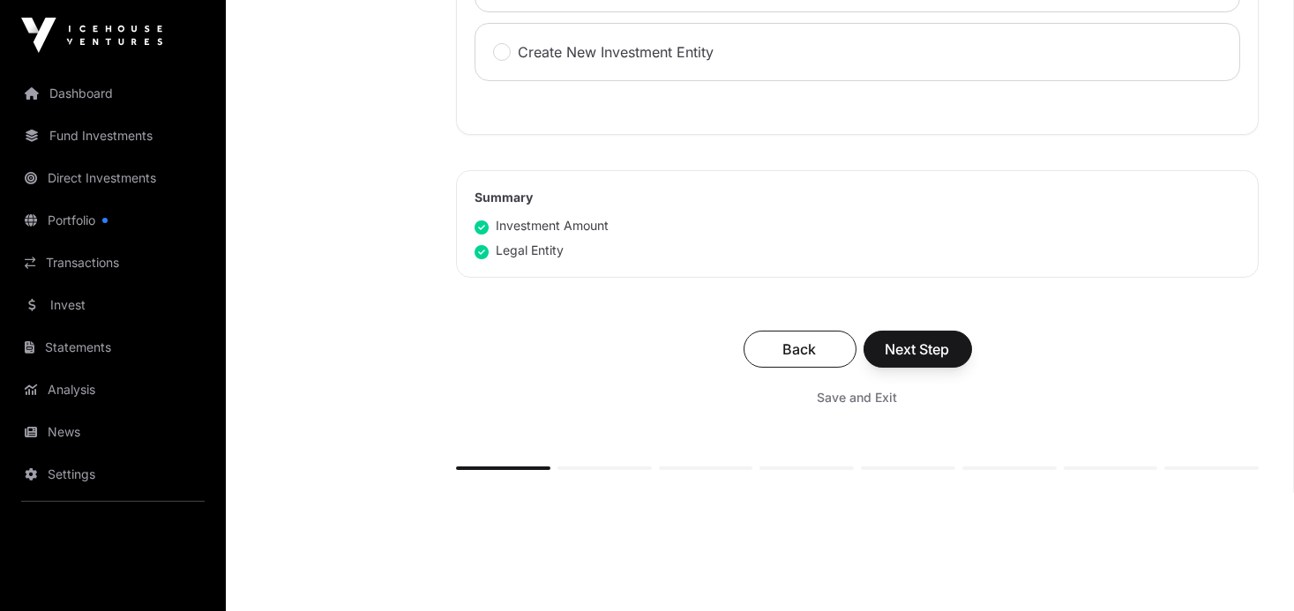
scroll to position [1078, 0]
click at [932, 344] on span "Next Step" at bounding box center [918, 347] width 64 height 21
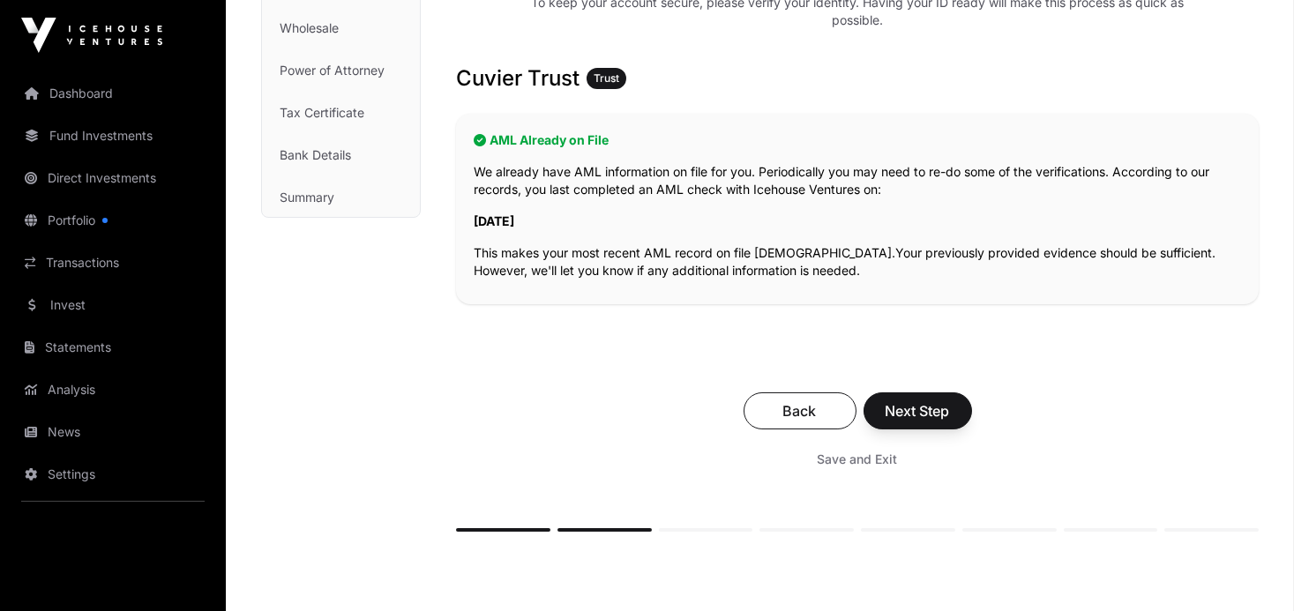
scroll to position [266, 0]
click at [919, 405] on span "Next Step" at bounding box center [918, 410] width 64 height 21
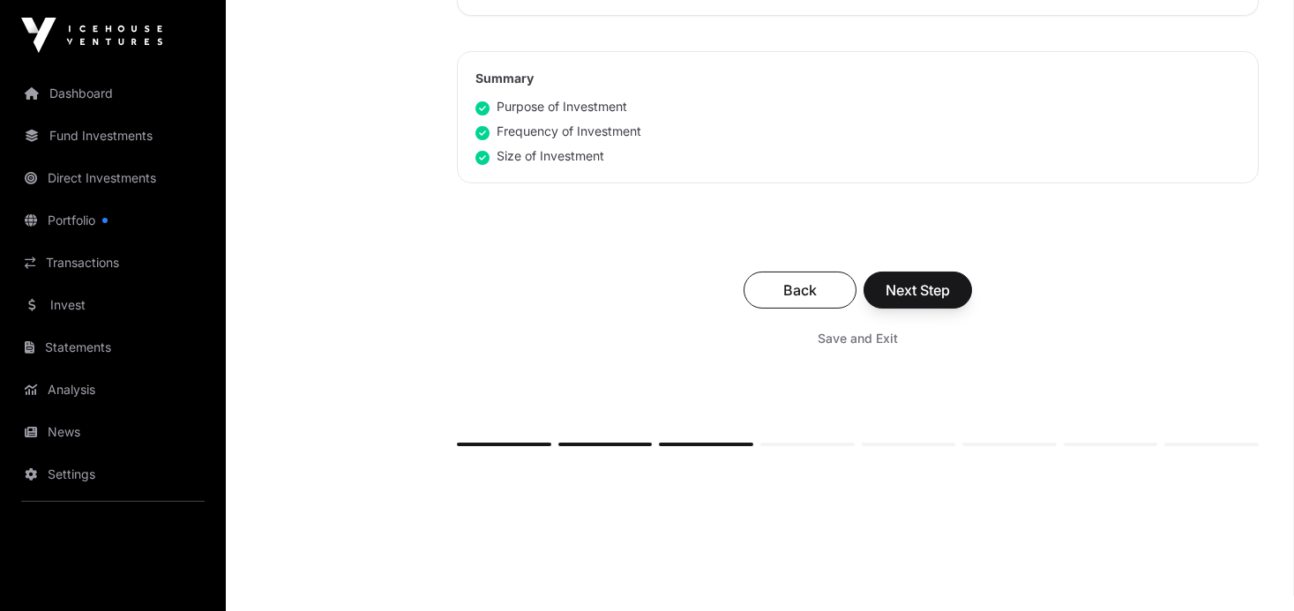
scroll to position [1204, 0]
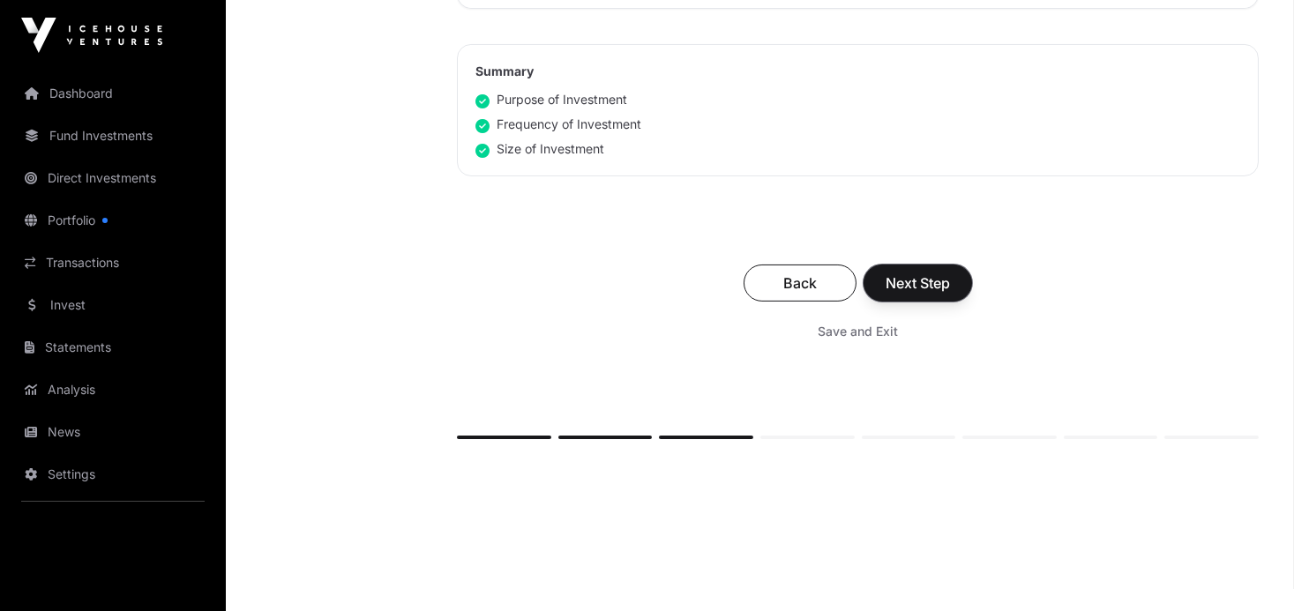
click at [897, 283] on span "Next Step" at bounding box center [918, 283] width 64 height 21
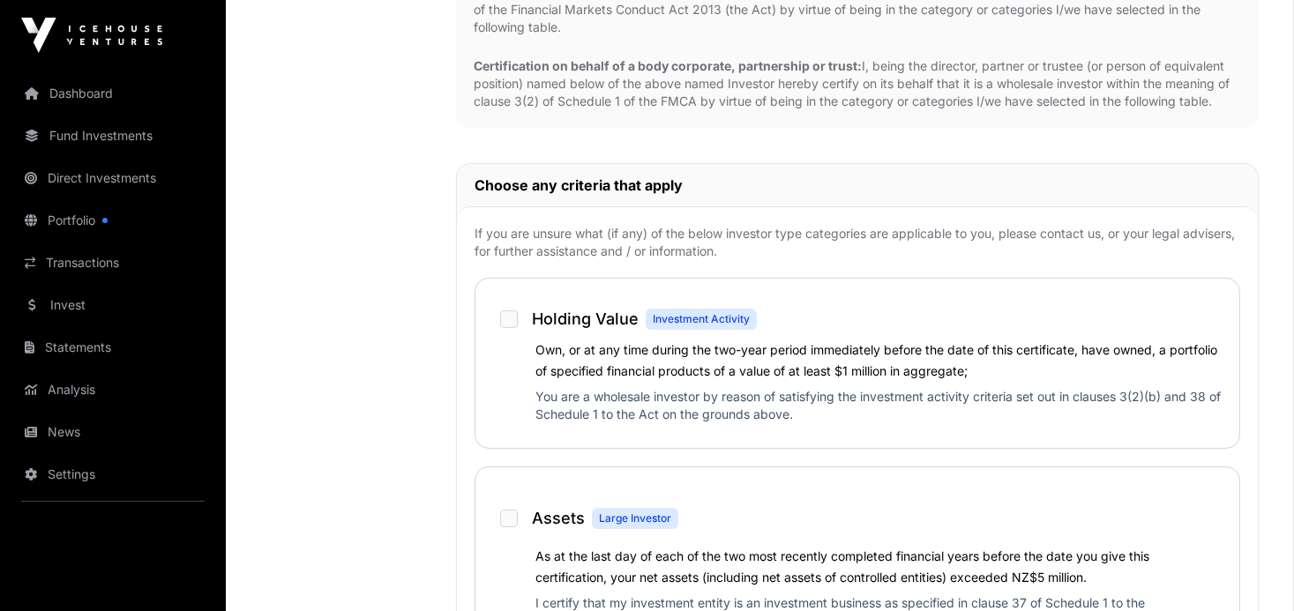
scroll to position [1088, 0]
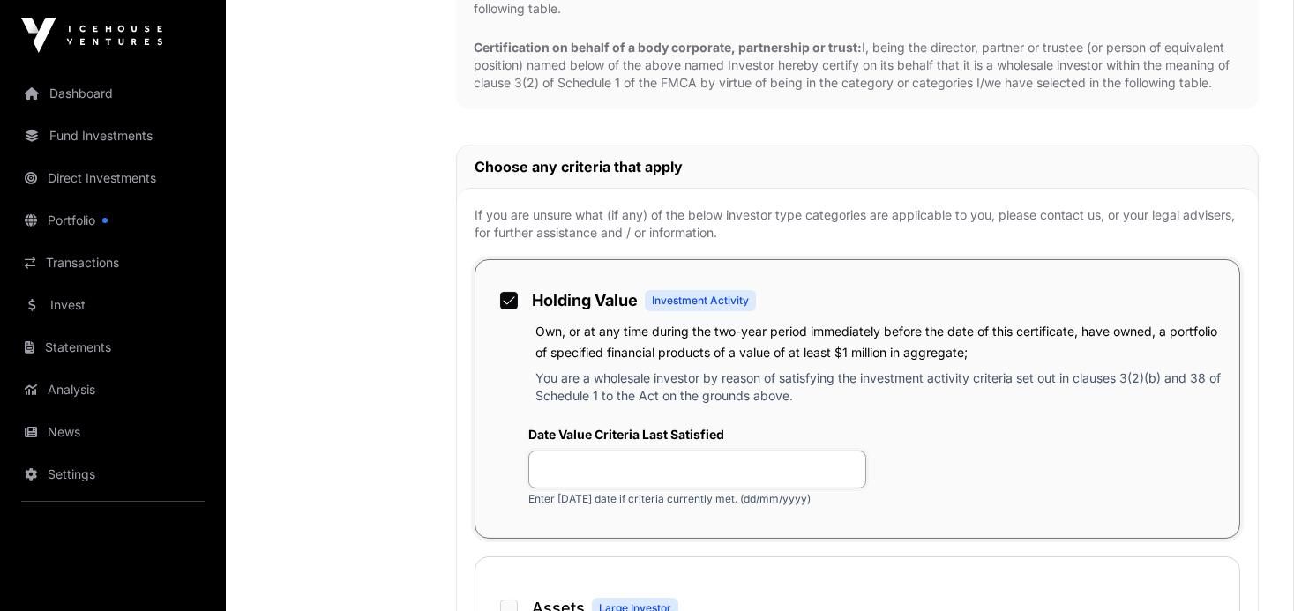
click at [766, 460] on input "text" at bounding box center [698, 470] width 338 height 38
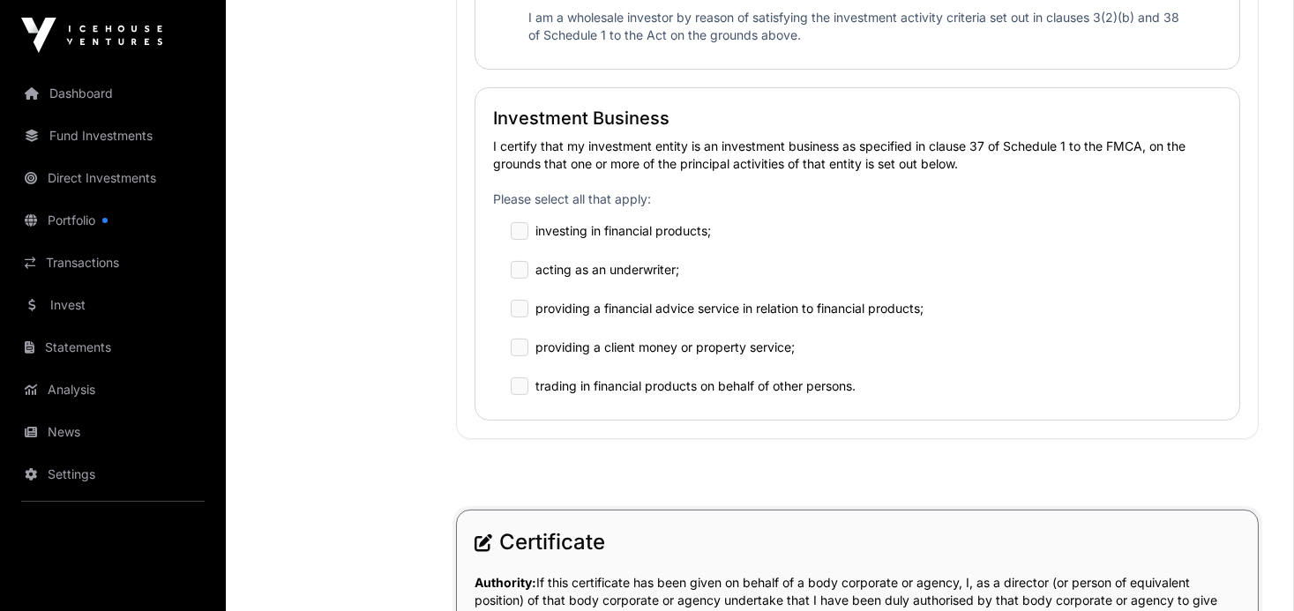
scroll to position [2250, 0]
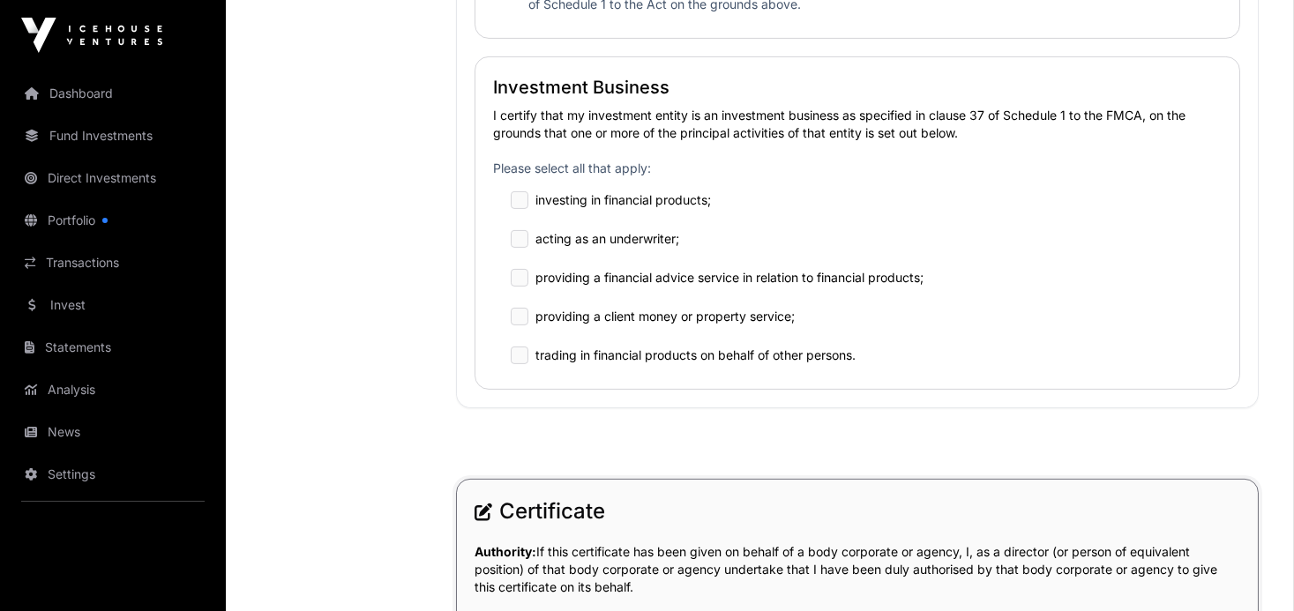
type input "**********"
